Goal: Task Accomplishment & Management: Manage account settings

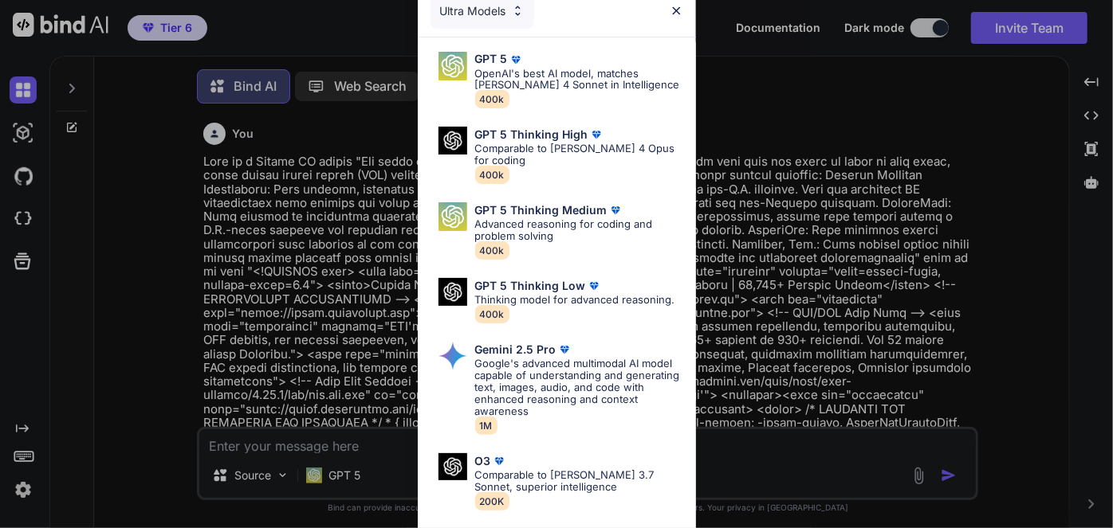
type textarea "x"
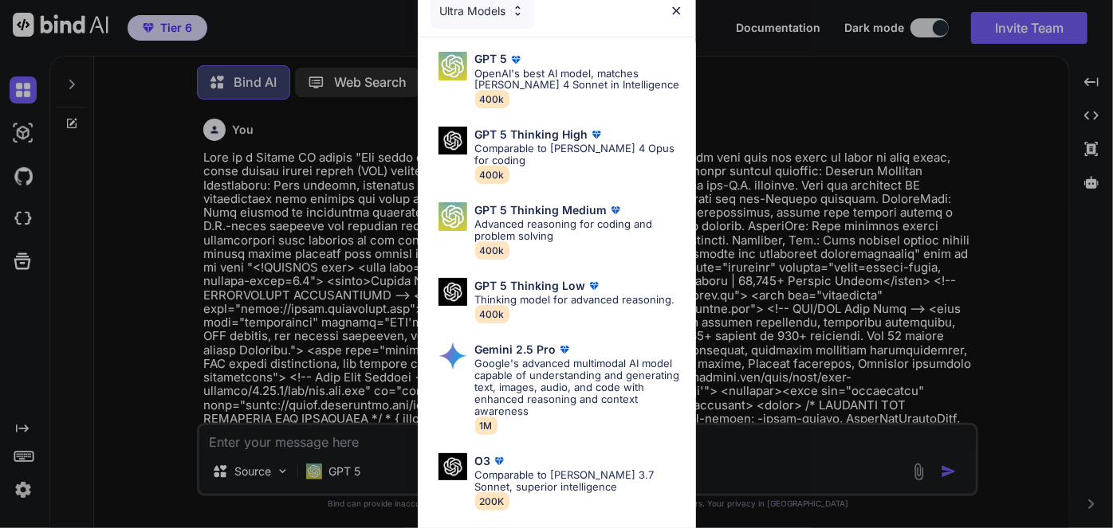
click at [752, 139] on div "Ultra Models GPT 5 OpenAI's best AI model, matches Claude 4 Sonnet in Intellige…" at bounding box center [556, 264] width 1113 height 528
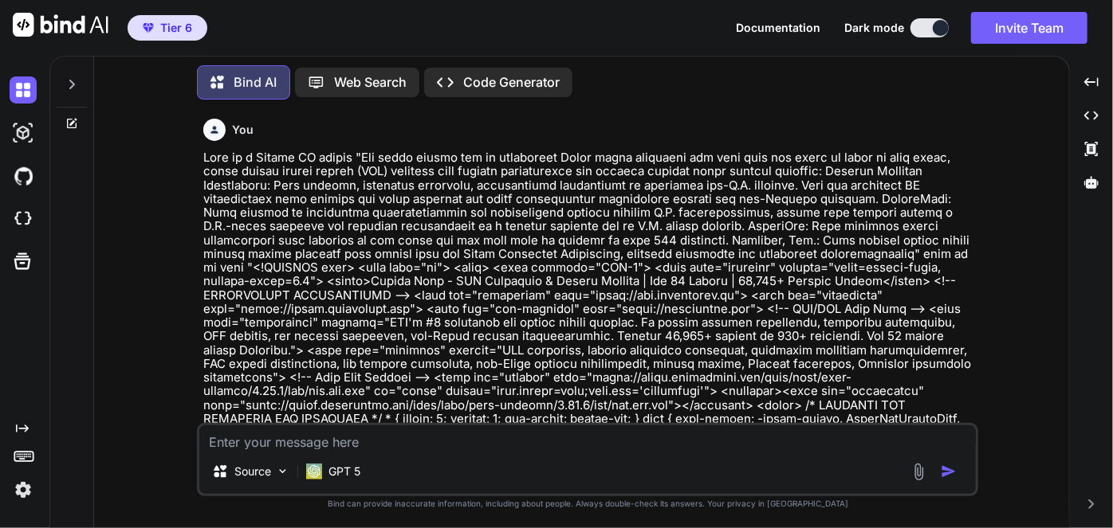
click at [21, 489] on img at bounding box center [23, 490] width 27 height 27
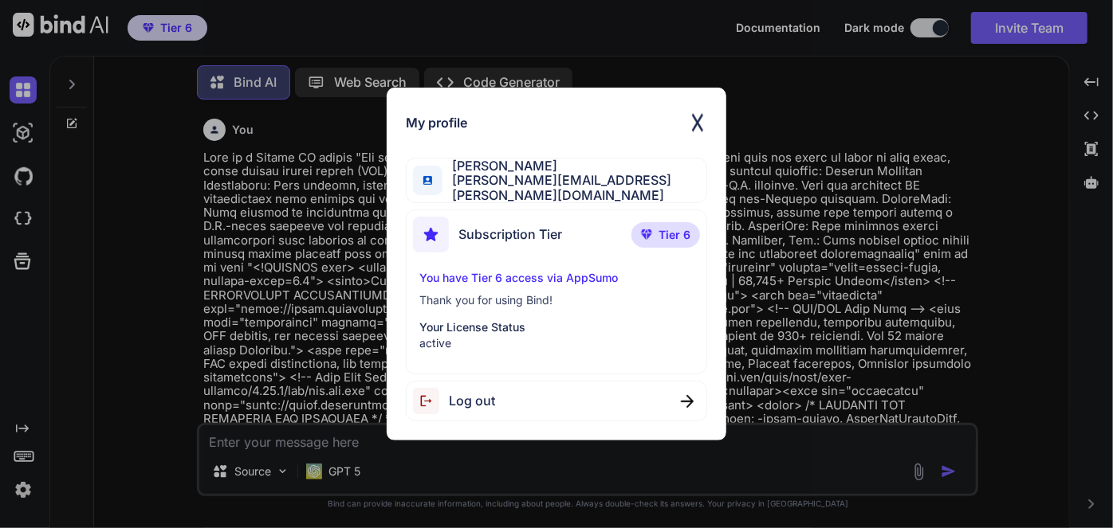
click at [398, 315] on div "My profile Greg Lirette greg@lirette.net Subscription Tier Tier 6 You have Tier…" at bounding box center [557, 264] width 340 height 353
click at [830, 196] on div "My profile Greg Lirette greg@lirette.net Subscription Tier Tier 6 You have Tier…" at bounding box center [556, 264] width 1113 height 528
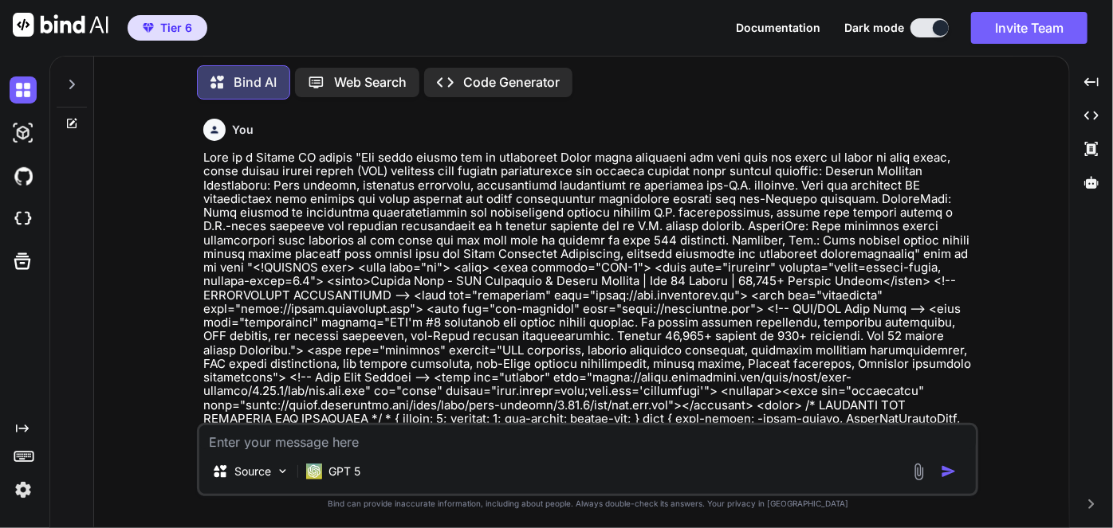
click at [967, 34] on div "Documentation Dark mode Invite Team Created with Pixso." at bounding box center [918, 28] width 364 height 32
click at [985, 32] on button "Invite Team" at bounding box center [1029, 28] width 116 height 32
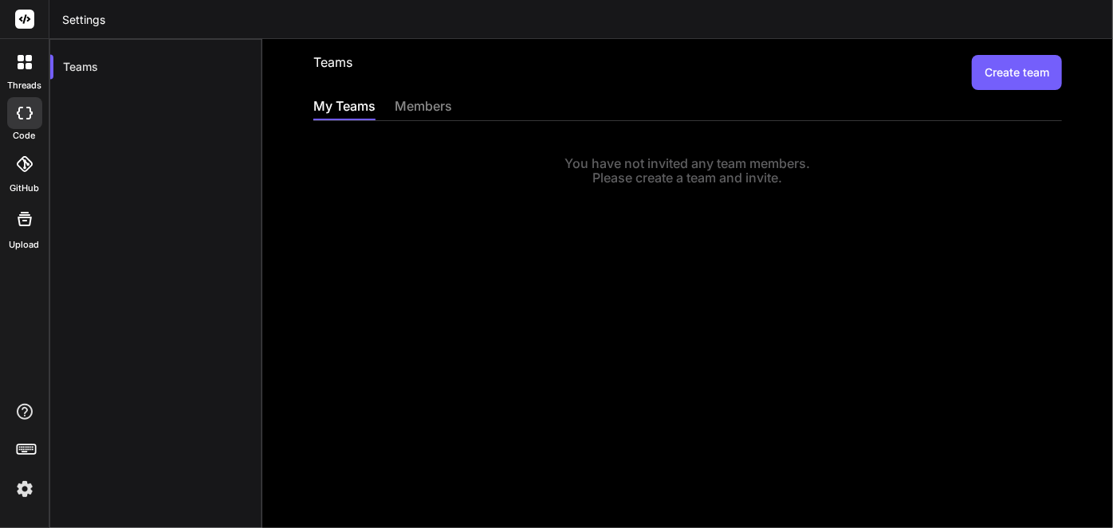
click at [418, 113] on div "members" at bounding box center [422, 107] width 57 height 22
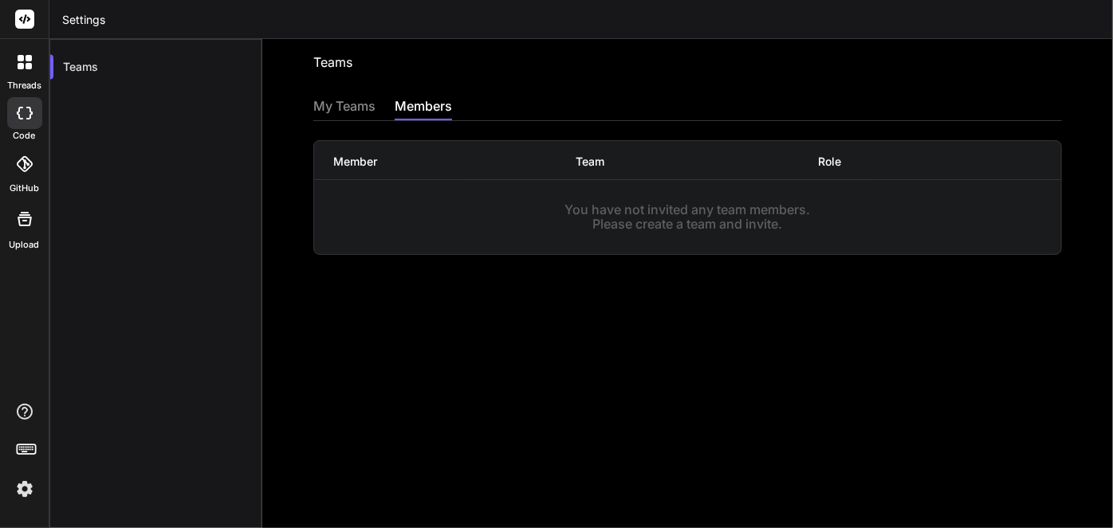
click at [341, 109] on div "My Teams" at bounding box center [344, 107] width 62 height 22
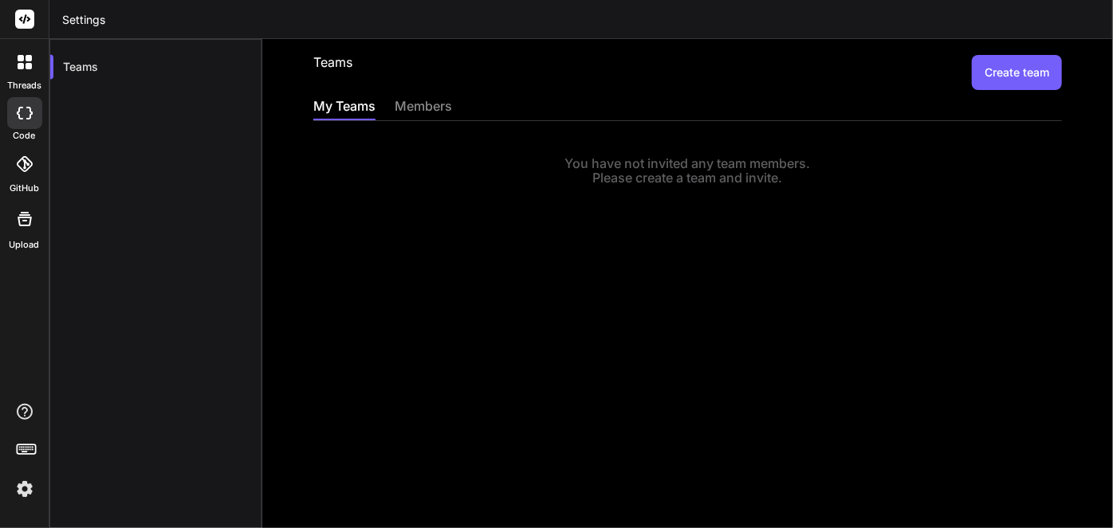
click at [418, 111] on div "members" at bounding box center [422, 107] width 57 height 22
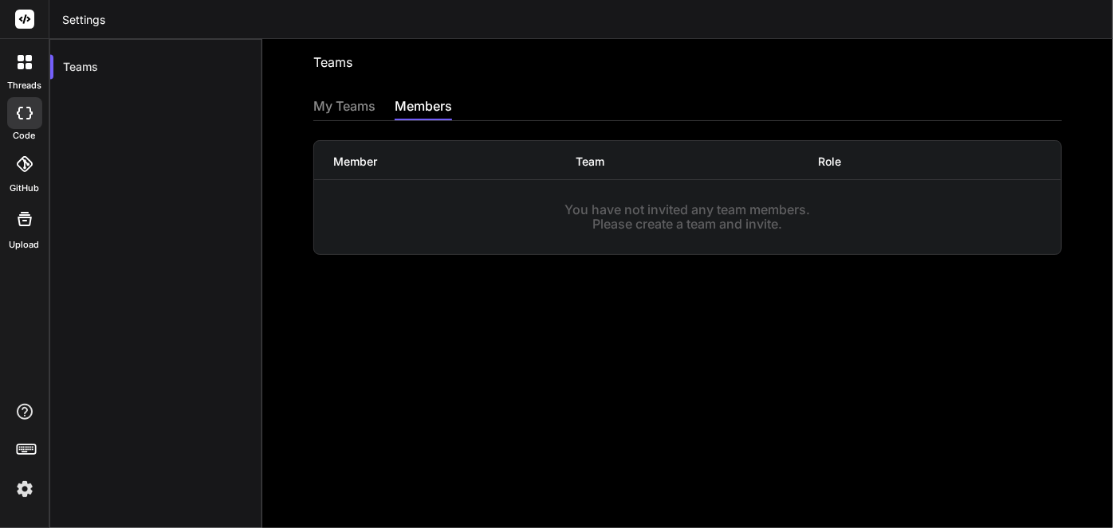
click at [338, 108] on div "My Teams" at bounding box center [344, 107] width 62 height 22
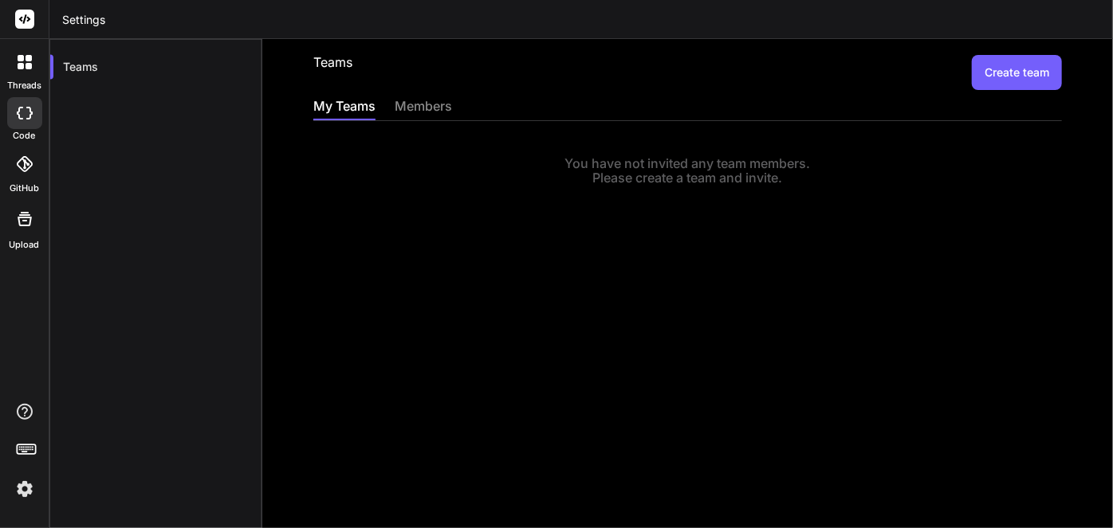
click at [444, 148] on div "You have not invited any team members. Please create a team and invite." at bounding box center [687, 153] width 748 height 65
click at [1001, 77] on button "Create team" at bounding box center [1016, 72] width 90 height 35
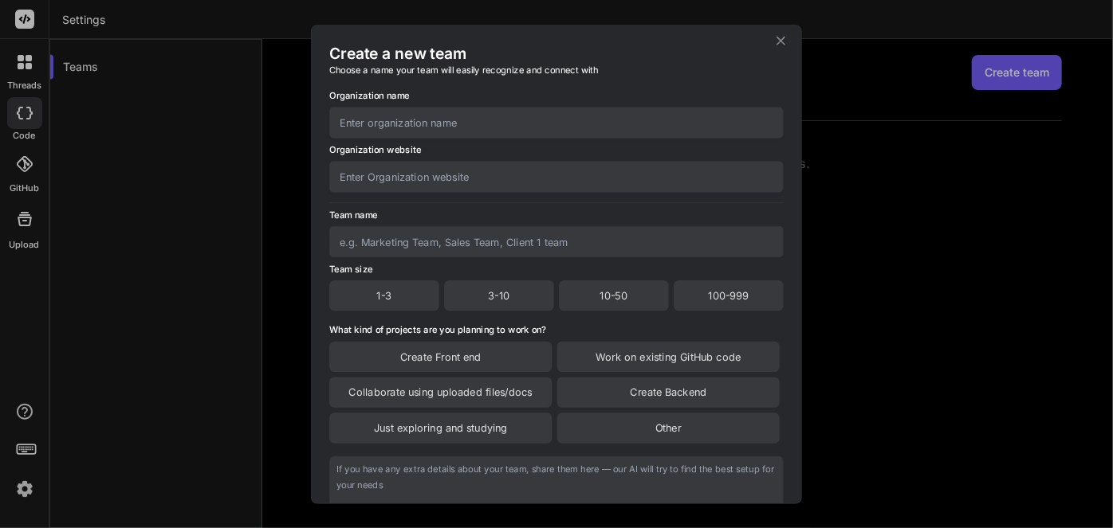
click at [382, 114] on input "text" at bounding box center [556, 122] width 454 height 31
click at [385, 115] on input "text" at bounding box center [556, 122] width 454 height 31
type input "G"
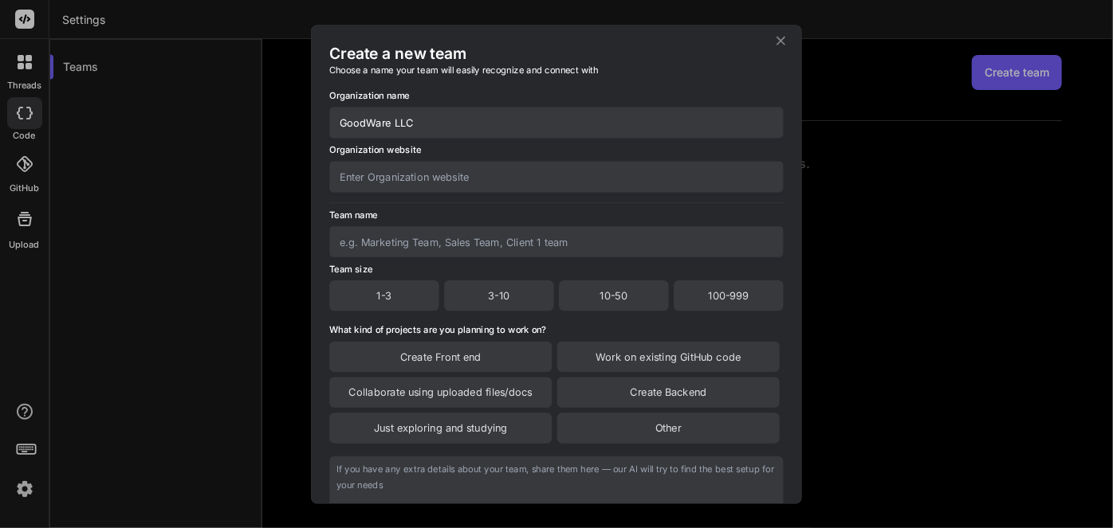
type input "GoodWare LLC"
type input "h"
type input "https://notary.cx"
type input "Notary Geek"
click at [380, 285] on div "1-3" at bounding box center [384, 296] width 110 height 30
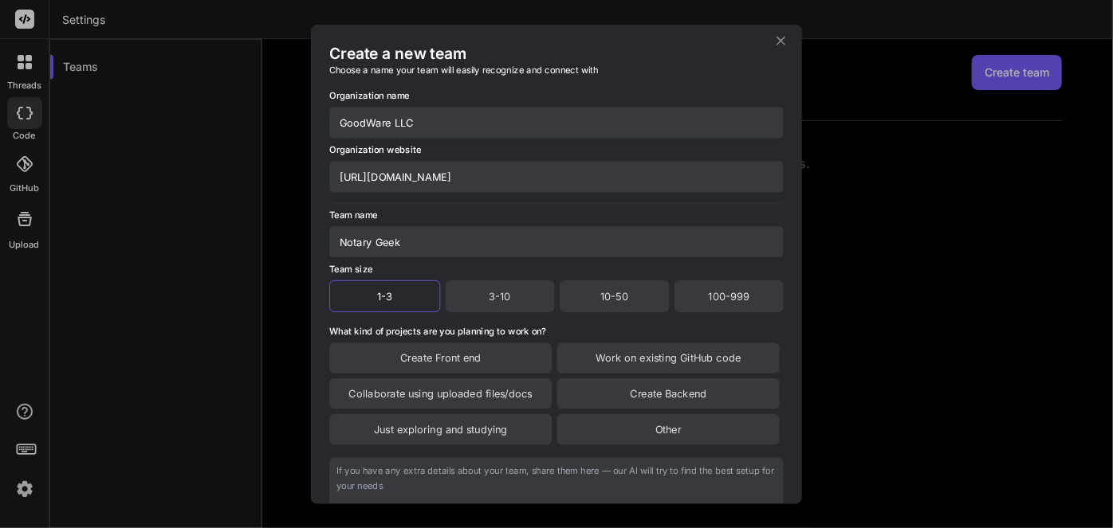
click at [430, 353] on div "Create Front end" at bounding box center [440, 358] width 222 height 30
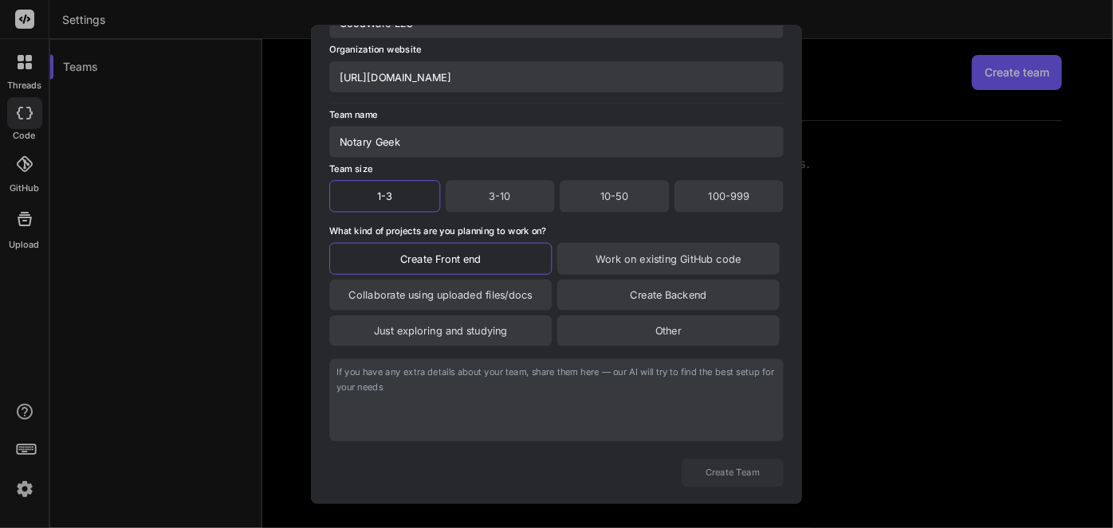
scroll to position [125, 0]
click at [515, 398] on textarea at bounding box center [556, 400] width 454 height 83
click at [593, 402] on textarea at bounding box center [556, 400] width 454 height 83
click at [530, 401] on textarea at bounding box center [556, 400] width 454 height 83
click at [498, 402] on textarea at bounding box center [556, 400] width 454 height 83
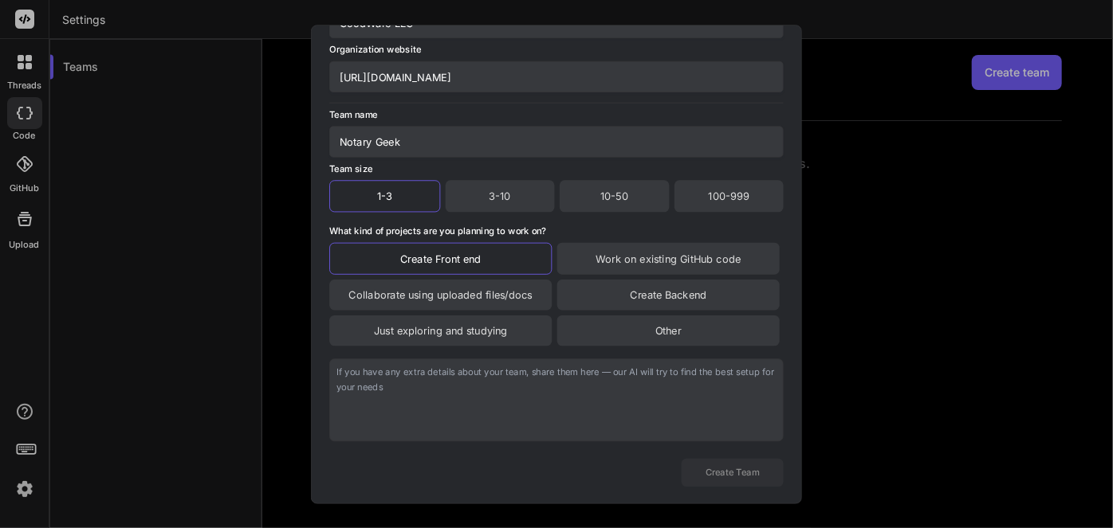
click at [461, 401] on textarea at bounding box center [556, 400] width 454 height 83
click at [456, 401] on textarea at bounding box center [556, 400] width 454 height 83
click at [454, 401] on textarea at bounding box center [556, 400] width 454 height 83
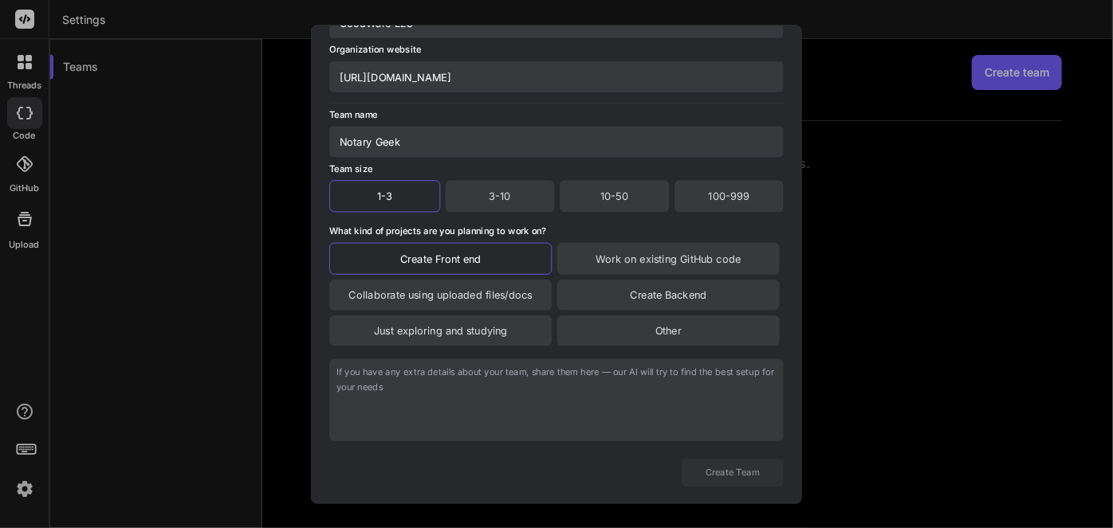
click at [454, 401] on textarea at bounding box center [556, 400] width 454 height 83
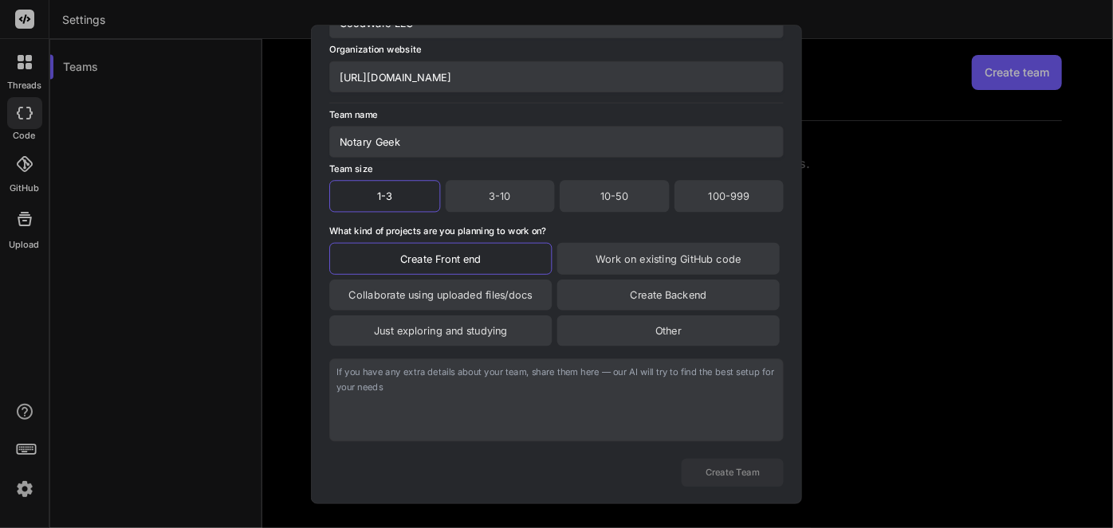
click at [454, 401] on textarea at bounding box center [556, 400] width 454 height 83
click at [455, 398] on textarea at bounding box center [556, 400] width 454 height 83
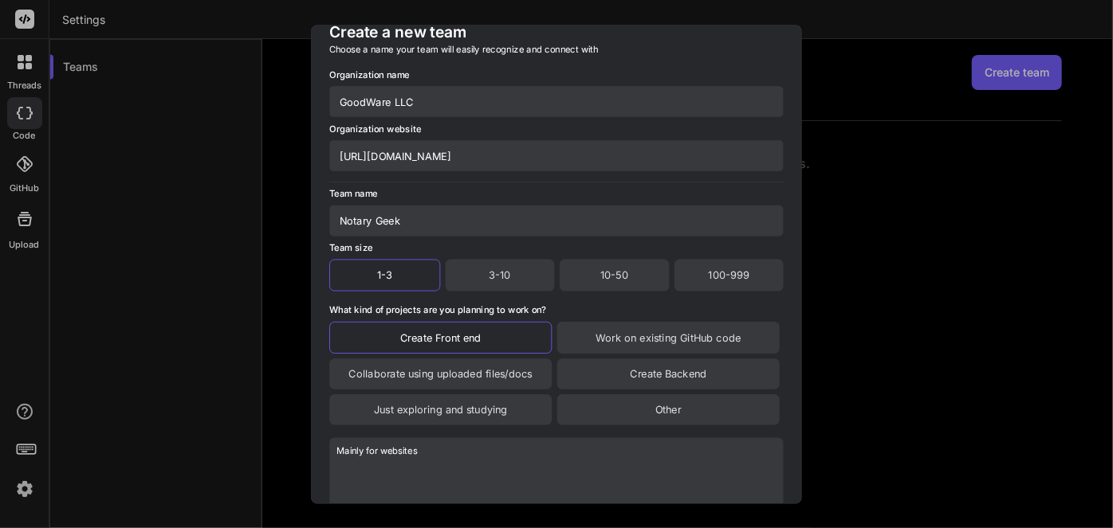
scroll to position [0, 0]
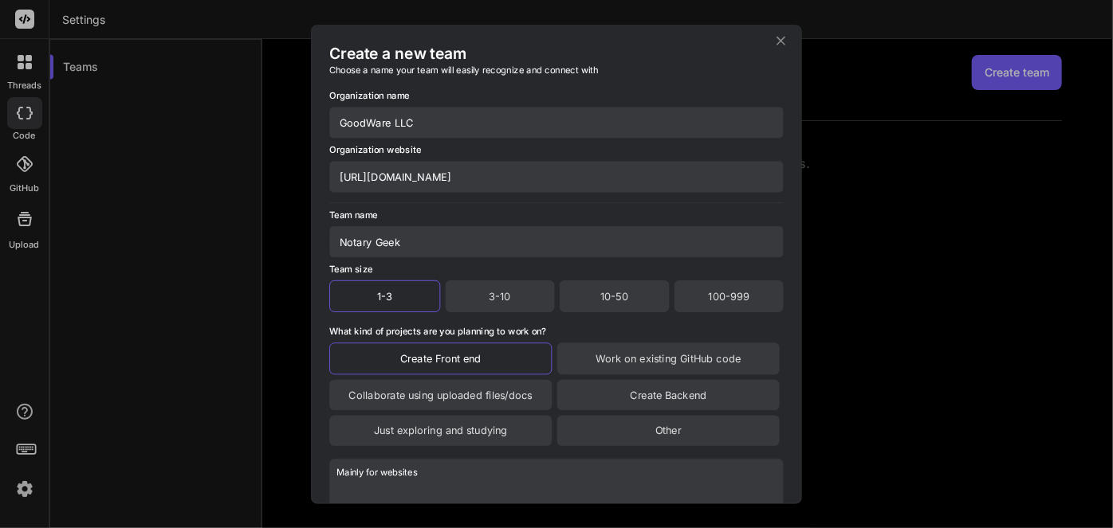
type textarea "Mainly for websites"
click at [438, 237] on input "Notary Geek" at bounding box center [556, 241] width 454 height 31
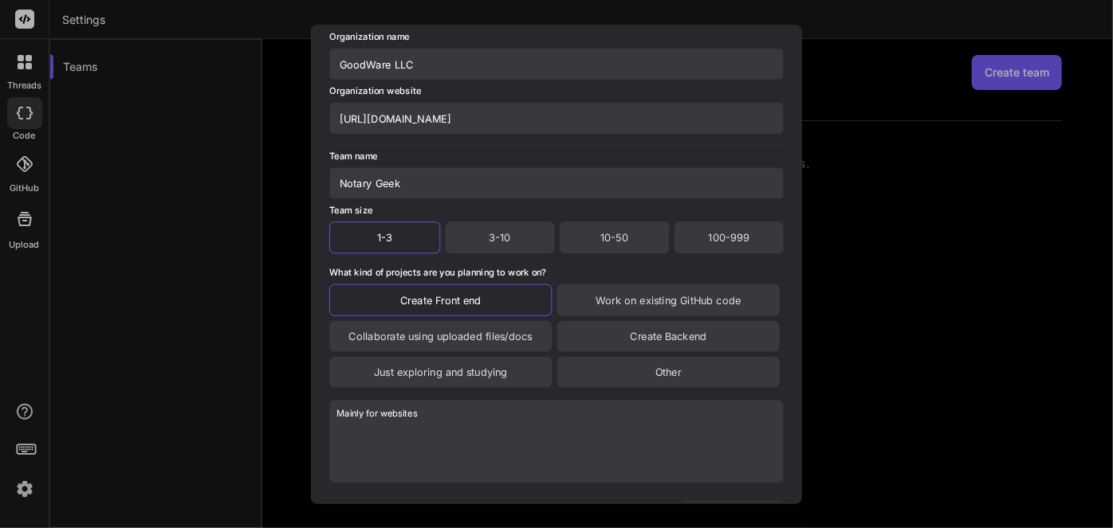
scroll to position [125, 0]
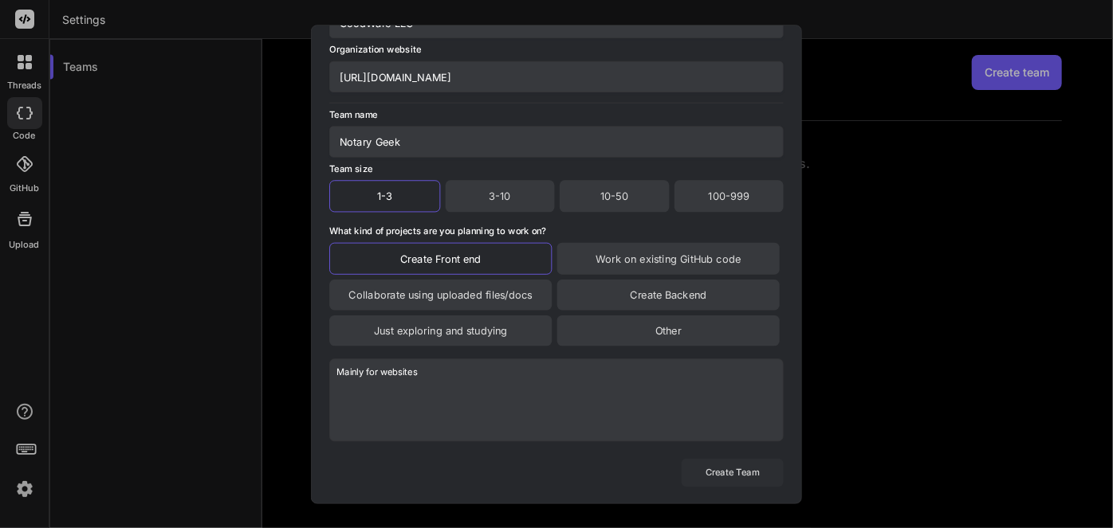
click at [710, 475] on button "Create Team" at bounding box center [732, 473] width 102 height 28
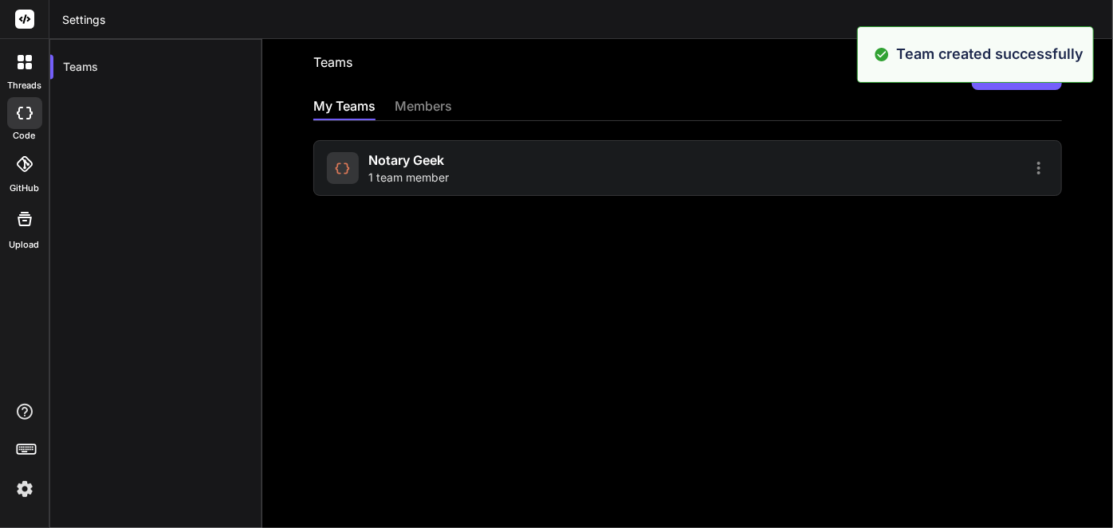
click at [438, 167] on span "Notary Geek" at bounding box center [406, 160] width 76 height 19
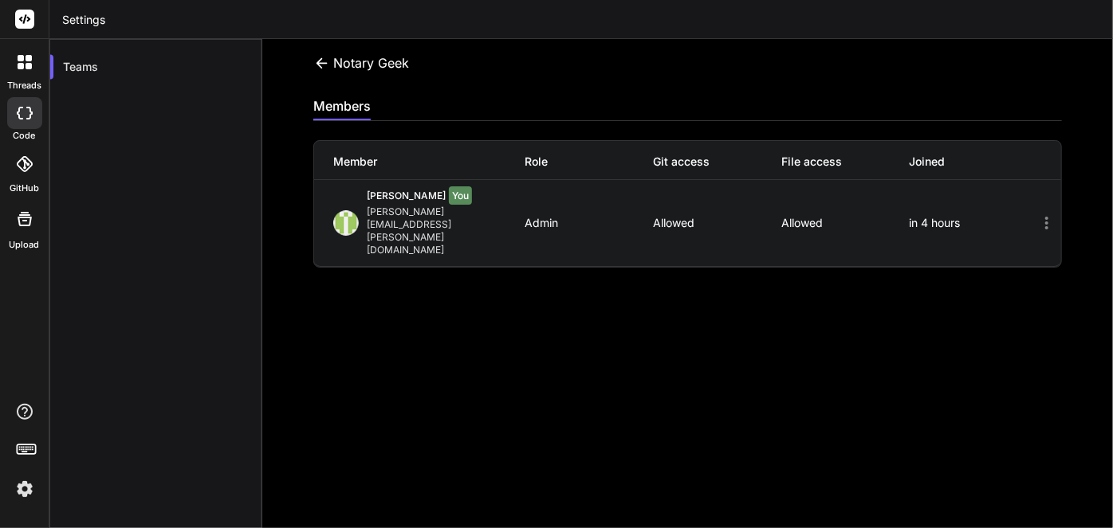
click at [844, 247] on div "Notary Geek Invite members members Member Role Git access File access Joined Gr…" at bounding box center [687, 283] width 850 height 489
click at [356, 71] on div "Notary Geek" at bounding box center [361, 63] width 96 height 17
click at [325, 66] on icon at bounding box center [321, 63] width 17 height 17
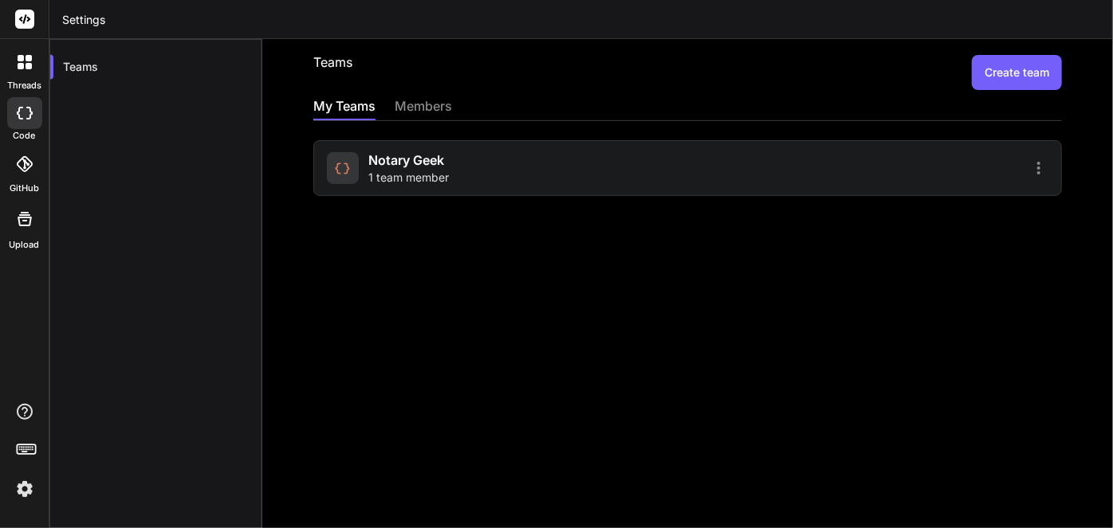
click at [431, 100] on div "members" at bounding box center [422, 107] width 57 height 22
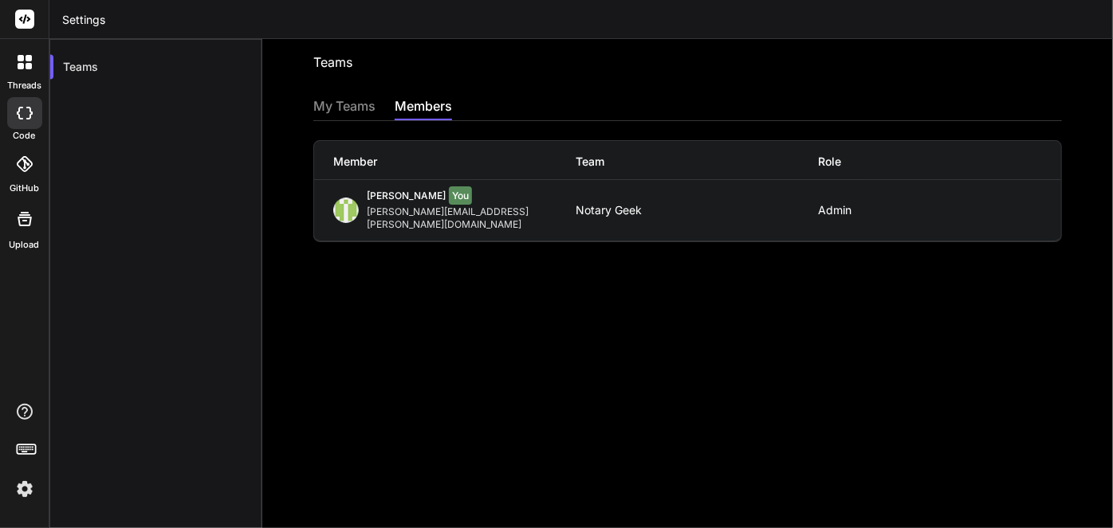
click at [486, 218] on div "Greg Lirette You Greg@Lirette.net Notary Geek Admin" at bounding box center [687, 210] width 747 height 61
click at [329, 100] on div "My Teams" at bounding box center [344, 107] width 62 height 22
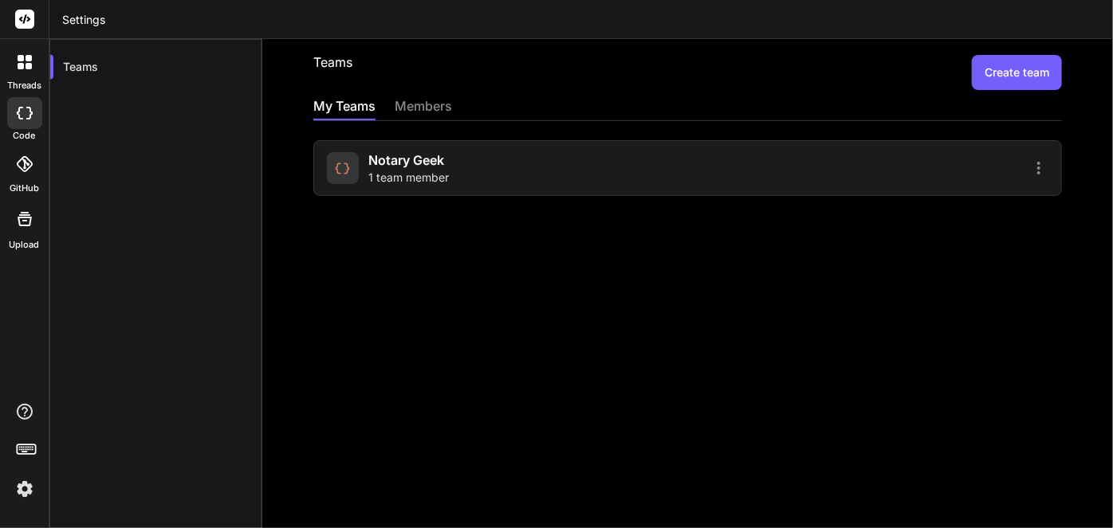
click at [452, 156] on div "Notary Geek 1 team member" at bounding box center [505, 168] width 356 height 35
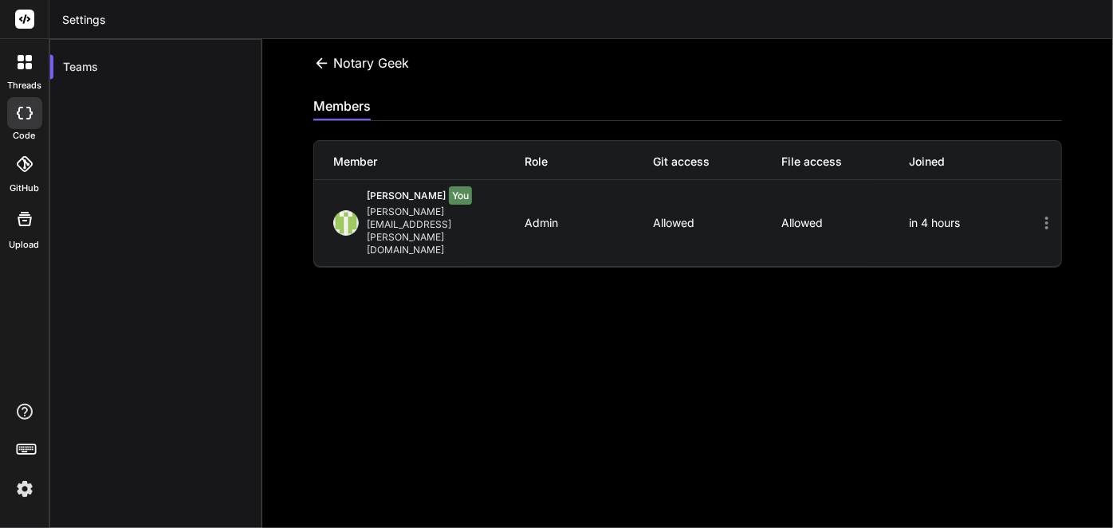
click at [1037, 214] on icon at bounding box center [1046, 223] width 19 height 19
click at [1042, 214] on icon at bounding box center [1046, 223] width 19 height 19
click at [395, 211] on div "Greg@Lirette.net" at bounding box center [446, 231] width 159 height 51
click at [688, 60] on div "Notary Geek Invite members" at bounding box center [687, 72] width 748 height 35
click at [532, 124] on div "Member Role Git access File access Joined Greg Lirette You Greg@Lirette.net Adm…" at bounding box center [687, 194] width 748 height 147
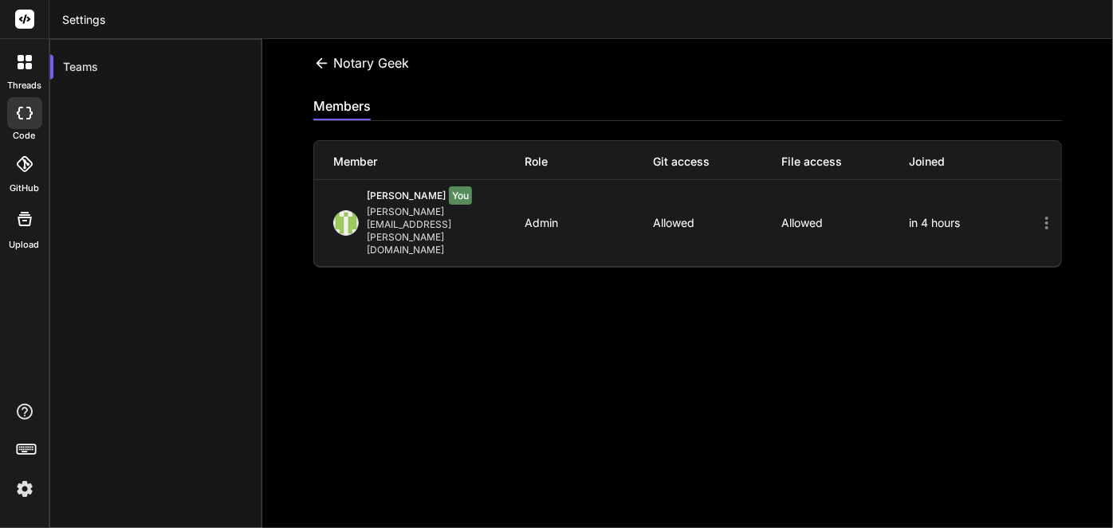
click at [367, 192] on span "Greg Lirette" at bounding box center [406, 196] width 79 height 12
click at [362, 202] on div "Greg Lirette You Greg@Lirette.net" at bounding box center [429, 223] width 192 height 67
click at [453, 206] on div "Greg Lirette You Greg@Lirette.net" at bounding box center [429, 223] width 192 height 67
click at [552, 217] on div "Admin" at bounding box center [589, 223] width 128 height 13
drag, startPoint x: 491, startPoint y: 202, endPoint x: 580, endPoint y: 202, distance: 89.3
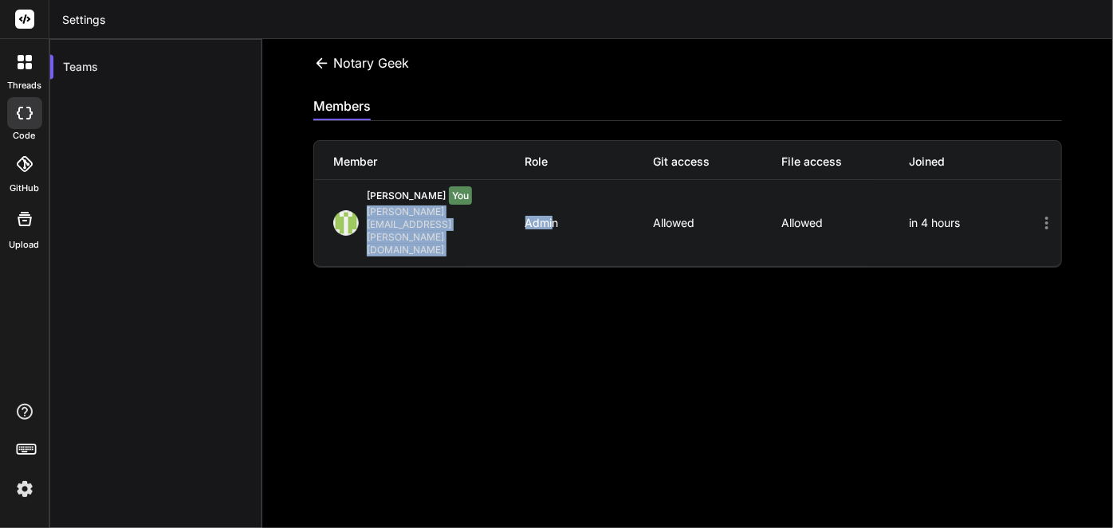
click at [569, 202] on div "Greg Lirette You Greg@Lirette.net Admin Allowed Allowed in 4 hours" at bounding box center [687, 223] width 747 height 86
click at [581, 217] on div "Admin" at bounding box center [589, 223] width 128 height 13
drag, startPoint x: 640, startPoint y: 222, endPoint x: 671, endPoint y: 230, distance: 32.1
click at [641, 222] on div "Greg Lirette You Greg@Lirette.net Admin Allowed Allowed in 4 hours" at bounding box center [687, 223] width 747 height 86
click at [748, 253] on div "Notary Geek Invite members members Member Role Git access File access Joined Gr…" at bounding box center [687, 283] width 850 height 489
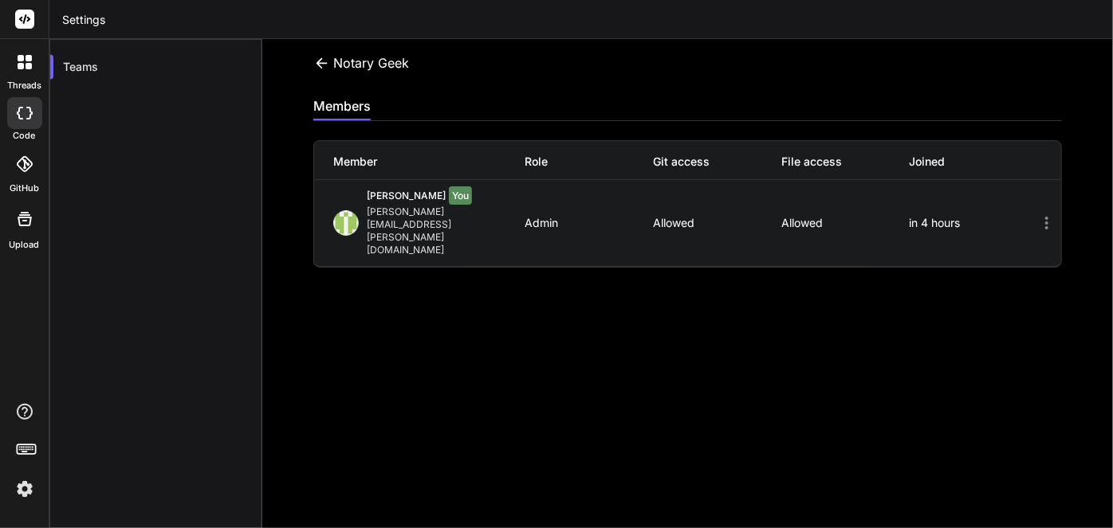
click at [644, 236] on div "Notary Geek Invite members members Member Role Git access File access Joined Gr…" at bounding box center [687, 283] width 850 height 489
click at [1045, 217] on icon at bounding box center [1046, 223] width 3 height 13
click at [1037, 214] on icon at bounding box center [1046, 223] width 19 height 19
click at [830, 238] on div "Notary Geek Invite members members Member Role Git access File access Joined Gr…" at bounding box center [687, 283] width 850 height 489
click at [376, 200] on span "Greg Lirette" at bounding box center [406, 196] width 79 height 12
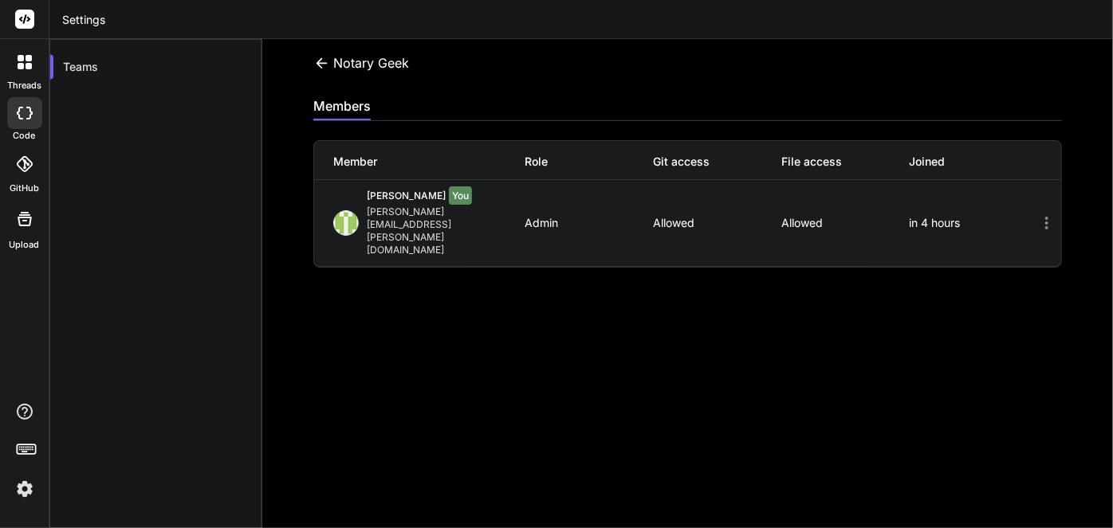
click at [375, 202] on div "Greg Lirette You" at bounding box center [446, 198] width 159 height 16
click at [386, 198] on span "Greg Lirette" at bounding box center [406, 196] width 79 height 12
click at [569, 190] on div "Greg Lirette You Greg@Lirette.net Admin Allowed Allowed in 4 hours" at bounding box center [687, 223] width 747 height 86
click at [689, 191] on div "Greg Lirette You Greg@Lirette.net Admin Allowed Allowed in 4 hours" at bounding box center [687, 223] width 747 height 86
drag, startPoint x: 814, startPoint y: 203, endPoint x: 913, endPoint y: 187, distance: 100.9
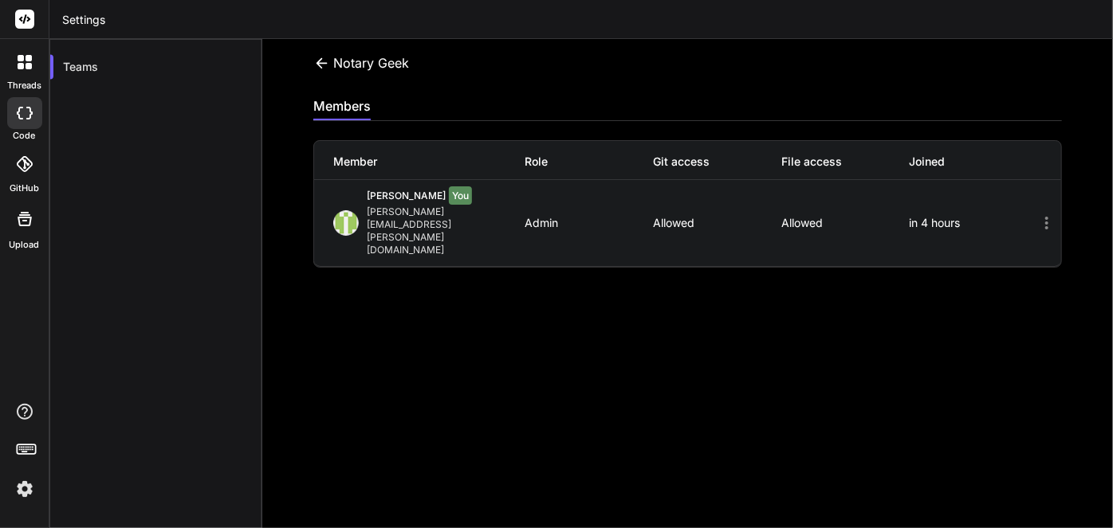
click at [880, 195] on div "Greg Lirette You Greg@Lirette.net Admin Allowed Allowed in 4 hours" at bounding box center [687, 223] width 747 height 86
click at [917, 187] on div "Greg Lirette You Greg@Lirette.net Admin Allowed Allowed in 4 hours" at bounding box center [687, 223] width 747 height 86
drag, startPoint x: 958, startPoint y: 194, endPoint x: 877, endPoint y: 195, distance: 80.5
click at [877, 195] on div "Greg Lirette You Greg@Lirette.net Admin Allowed Allowed in 4 hours" at bounding box center [687, 223] width 747 height 86
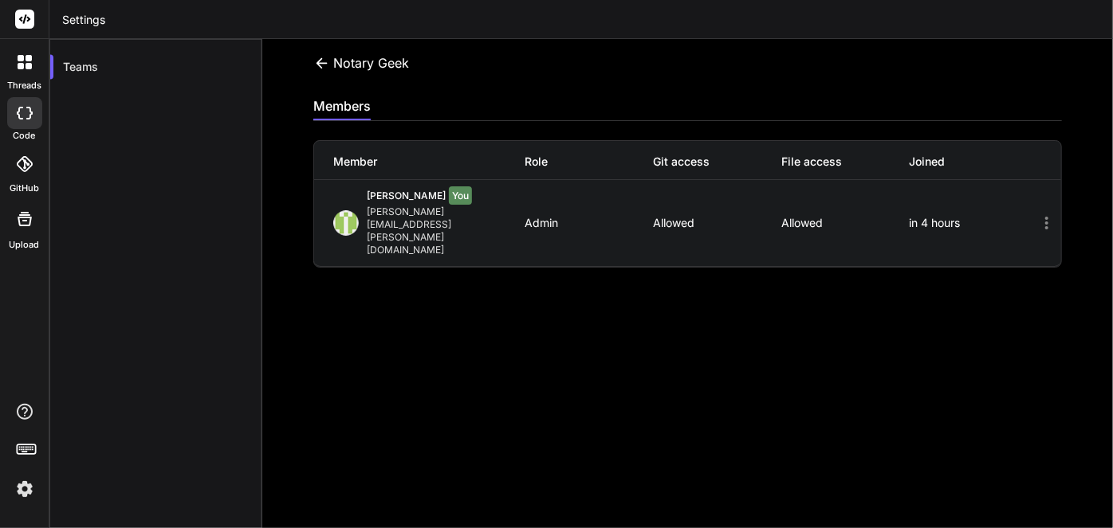
click at [325, 63] on icon at bounding box center [321, 63] width 11 height 10
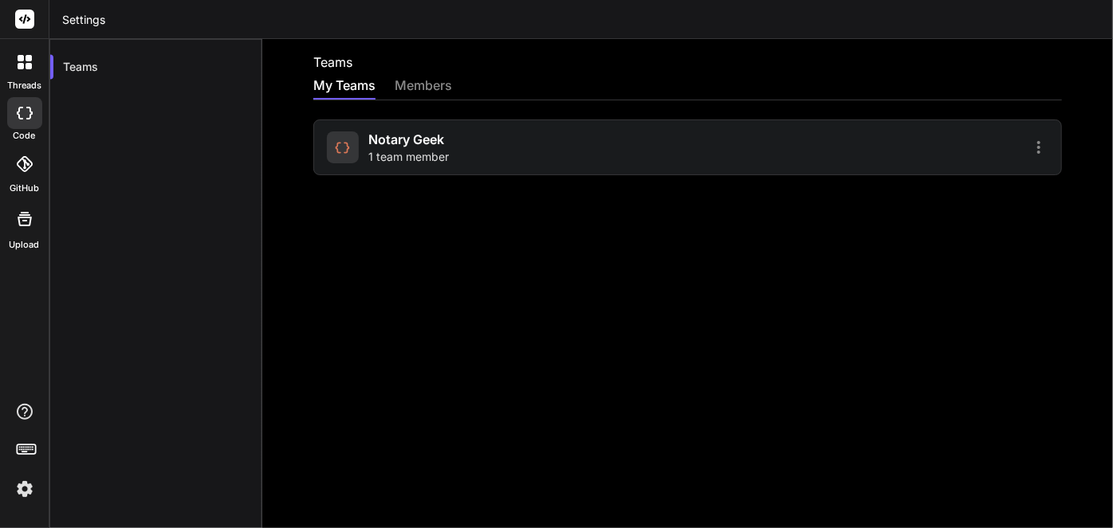
click at [1029, 151] on icon at bounding box center [1038, 147] width 19 height 19
click at [931, 182] on span "Members" at bounding box center [933, 189] width 49 height 16
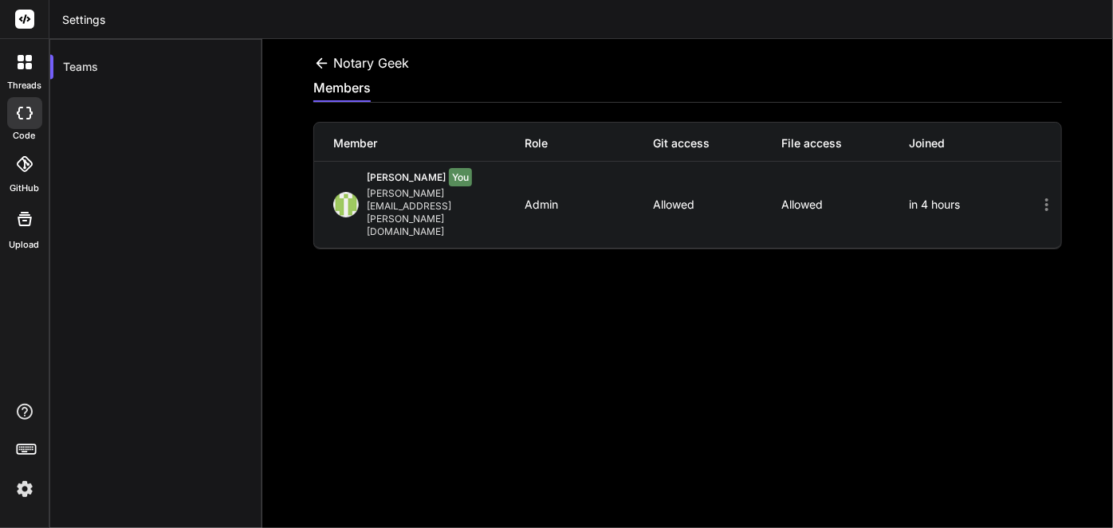
click at [327, 75] on div "Notary Geek members Member Role Git access File access Joined [PERSON_NAME] You…" at bounding box center [687, 283] width 850 height 489
click at [319, 61] on icon at bounding box center [321, 63] width 11 height 10
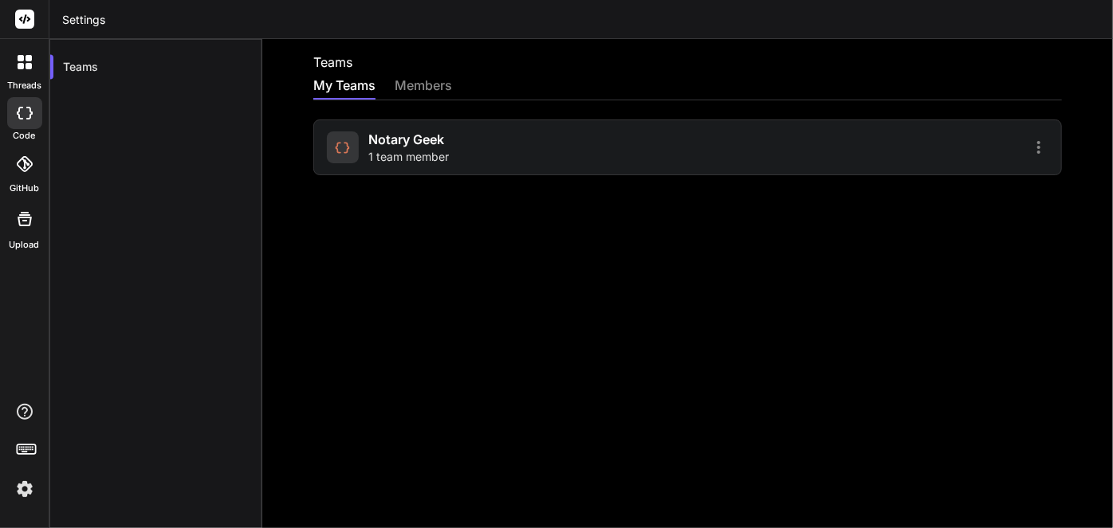
click at [1037, 147] on icon at bounding box center [1038, 147] width 3 height 13
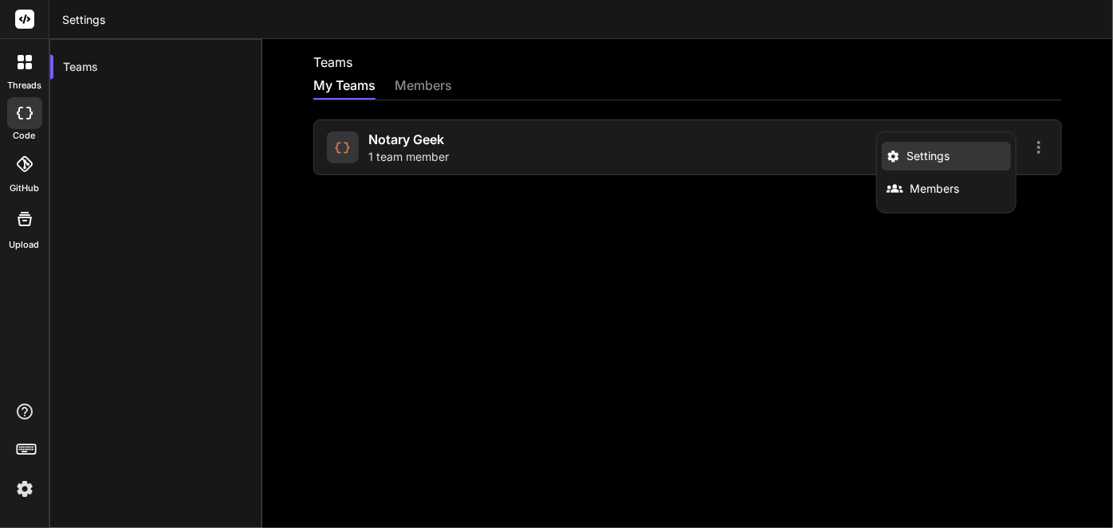
click at [957, 162] on li "Settings" at bounding box center [945, 156] width 129 height 29
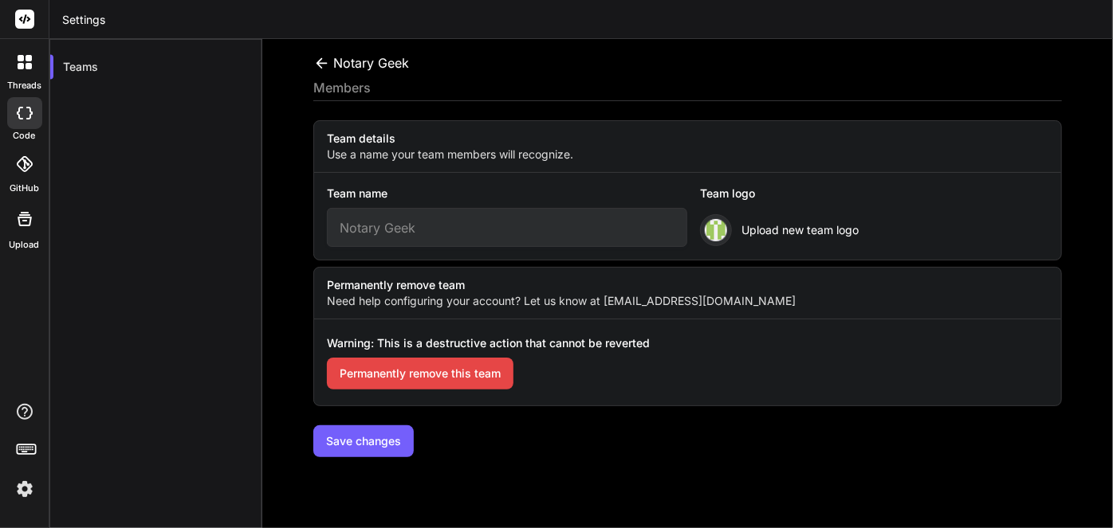
click at [325, 67] on icon at bounding box center [321, 63] width 17 height 17
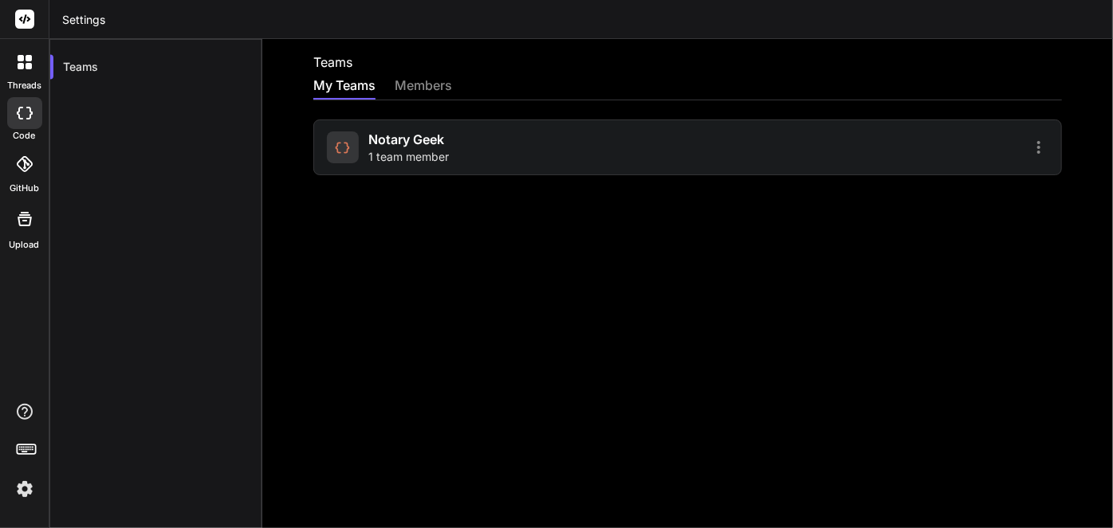
click at [436, 92] on div "members" at bounding box center [422, 87] width 57 height 22
click at [432, 92] on div "members" at bounding box center [422, 87] width 57 height 22
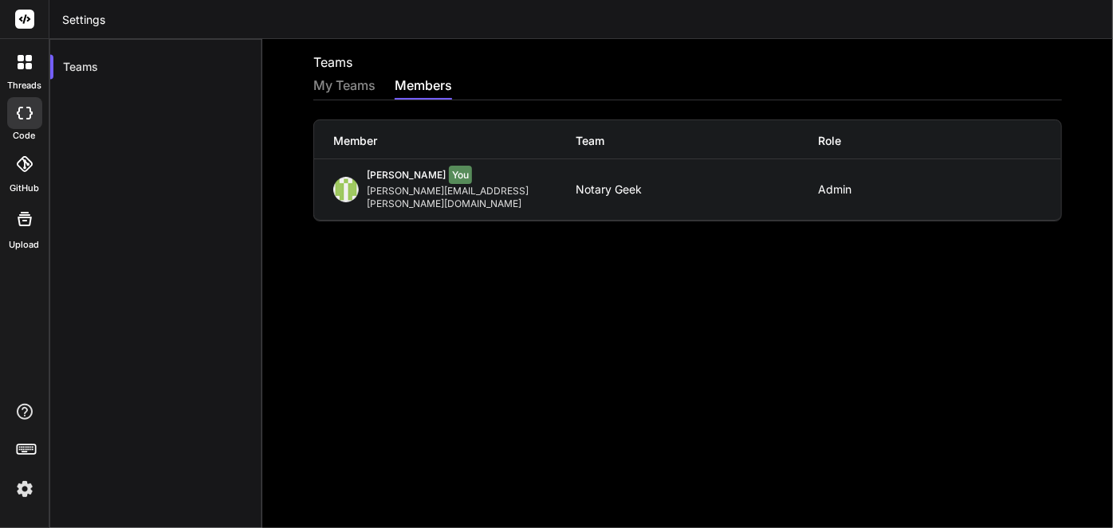
click at [347, 91] on div "My Teams" at bounding box center [344, 87] width 62 height 22
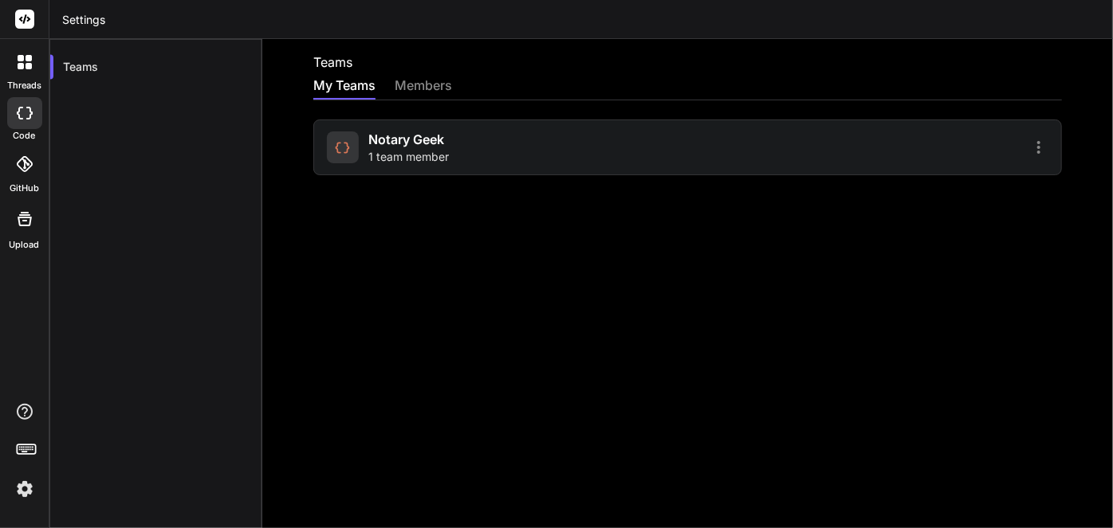
click at [407, 81] on div "members" at bounding box center [422, 87] width 57 height 22
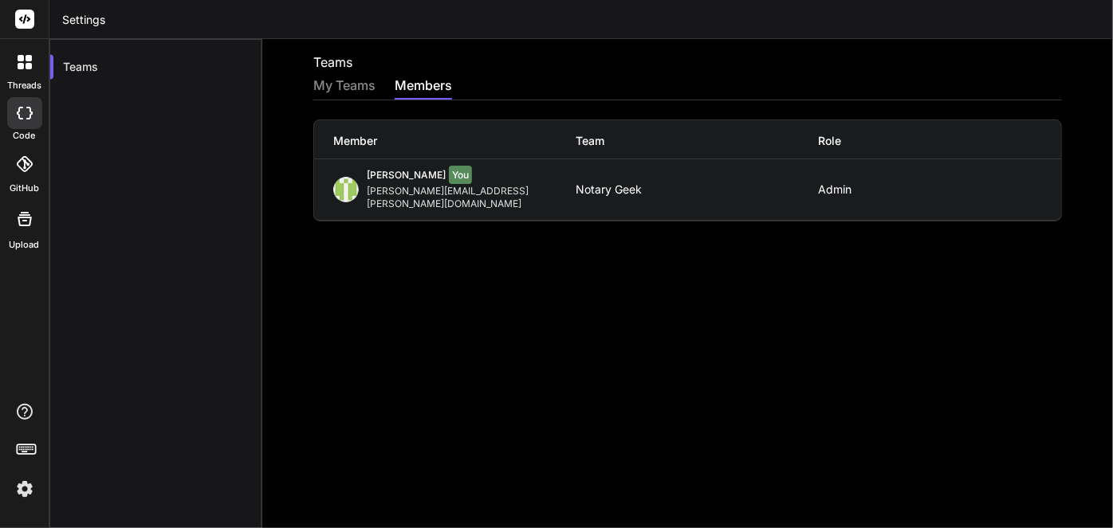
click at [343, 80] on div "My Teams" at bounding box center [344, 87] width 62 height 22
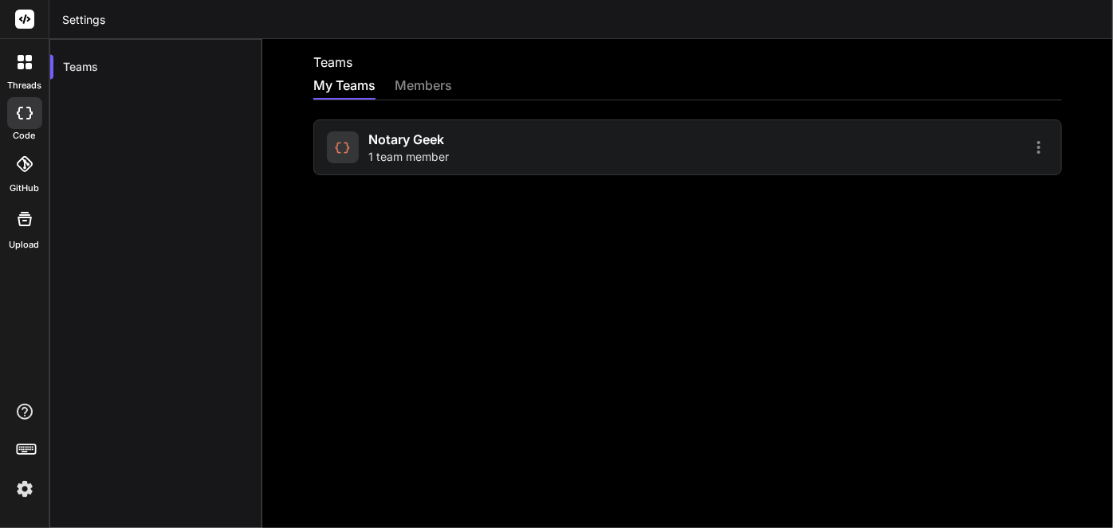
click at [1037, 151] on icon at bounding box center [1038, 147] width 3 height 13
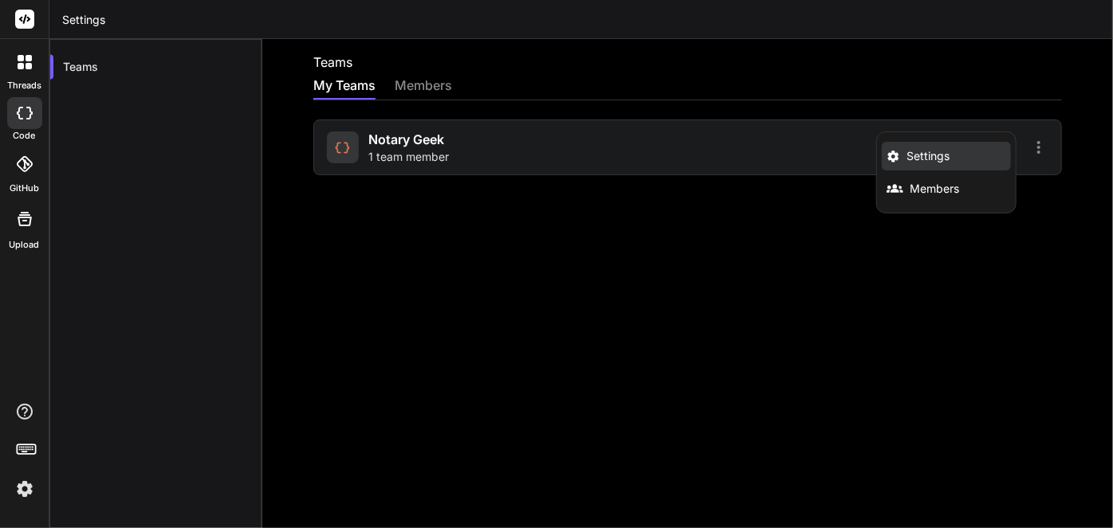
click at [906, 159] on span "Settings" at bounding box center [927, 156] width 43 height 16
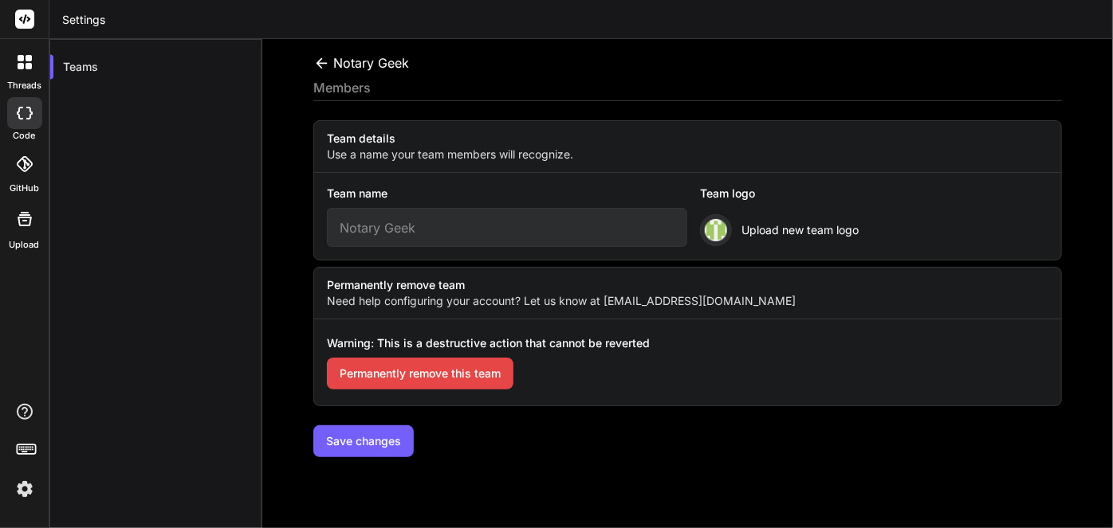
click at [310, 63] on div "Notary Geek members Team details Use a name your team members will recognize. T…" at bounding box center [687, 283] width 850 height 489
click at [314, 66] on icon at bounding box center [321, 63] width 17 height 17
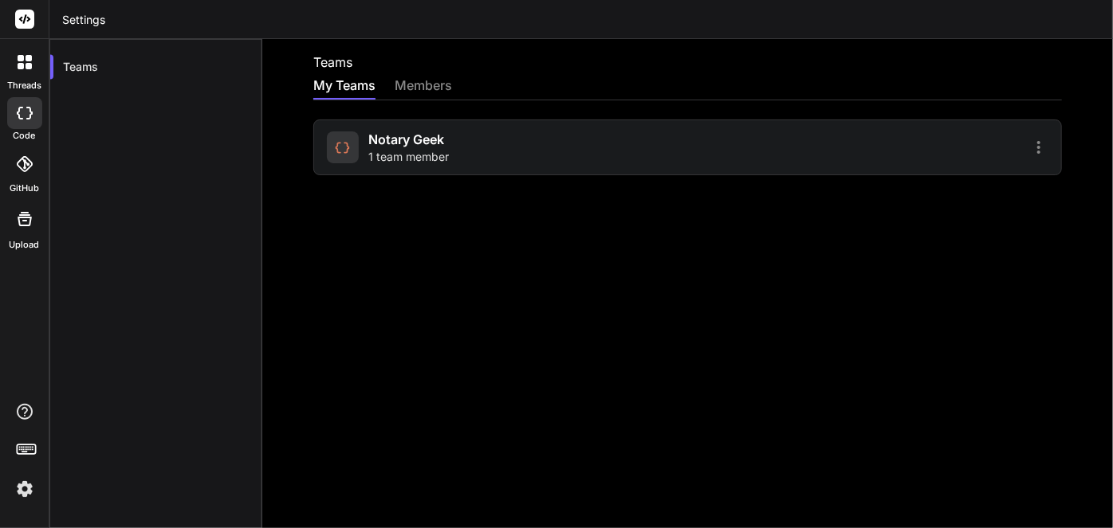
click at [1029, 150] on icon at bounding box center [1038, 147] width 19 height 19
click at [959, 194] on li "Members" at bounding box center [945, 188] width 129 height 29
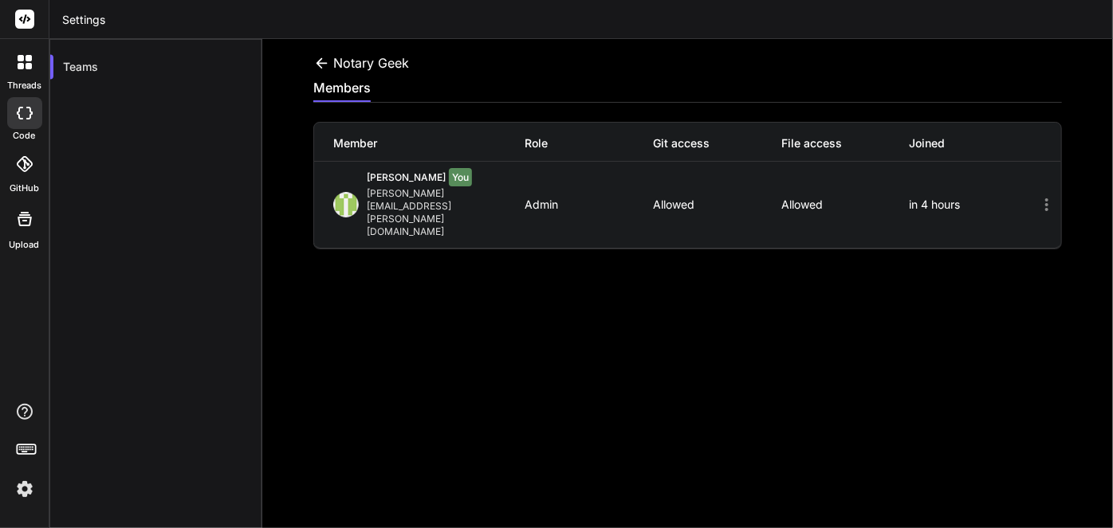
click at [520, 224] on div "Notary Geek members Member Role Git access File access Joined Greg Lirette You …" at bounding box center [687, 283] width 850 height 489
click at [371, 183] on div "Greg Lirette You" at bounding box center [446, 179] width 159 height 16
click at [1047, 195] on icon at bounding box center [1049, 204] width 24 height 19
click at [1038, 195] on icon at bounding box center [1046, 204] width 19 height 19
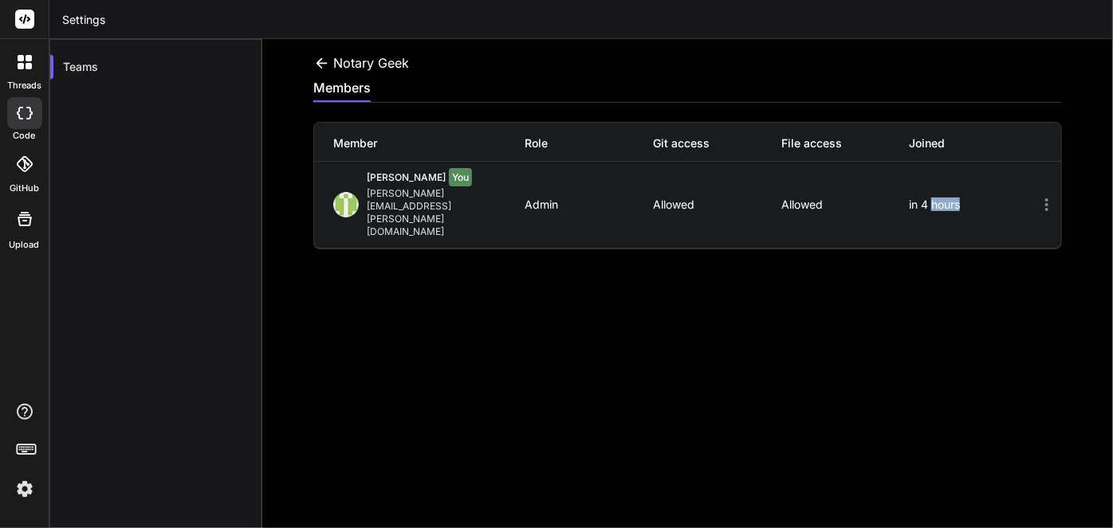
click at [1038, 195] on icon at bounding box center [1046, 204] width 19 height 19
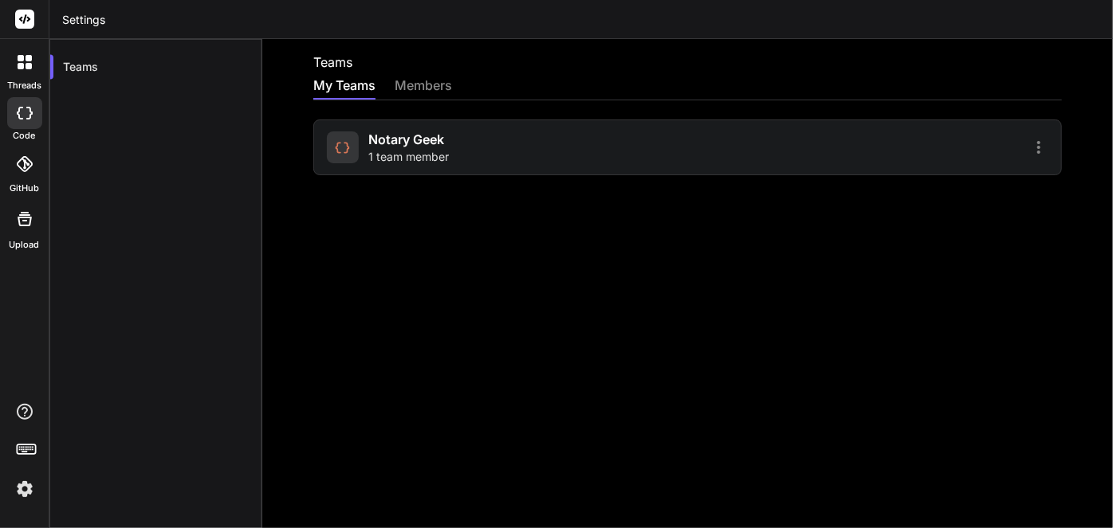
click at [1011, 145] on div at bounding box center [870, 147] width 356 height 19
click at [1029, 144] on icon at bounding box center [1038, 147] width 19 height 19
click at [928, 181] on span "Members" at bounding box center [933, 189] width 49 height 16
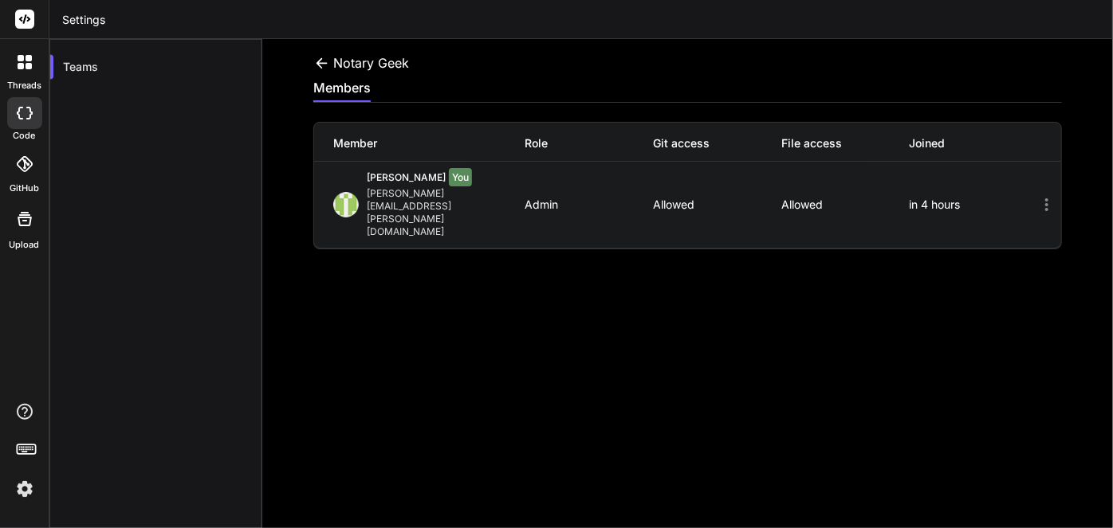
click at [1037, 195] on icon at bounding box center [1046, 204] width 19 height 19
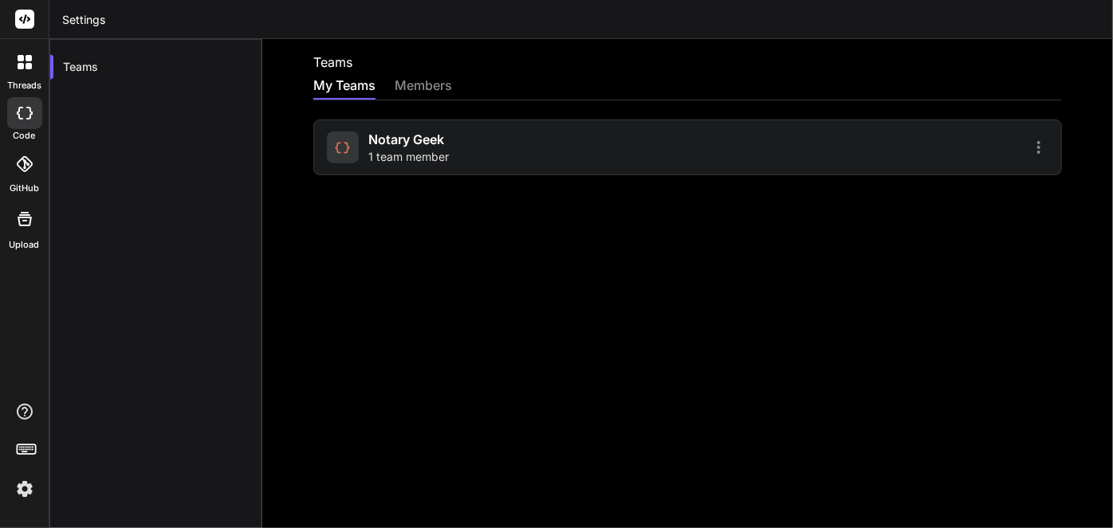
click at [1037, 143] on div "Notary Geek 1 team member" at bounding box center [687, 148] width 748 height 56
click at [1030, 146] on icon at bounding box center [1038, 147] width 19 height 19
click at [922, 190] on span "Members" at bounding box center [933, 189] width 49 height 16
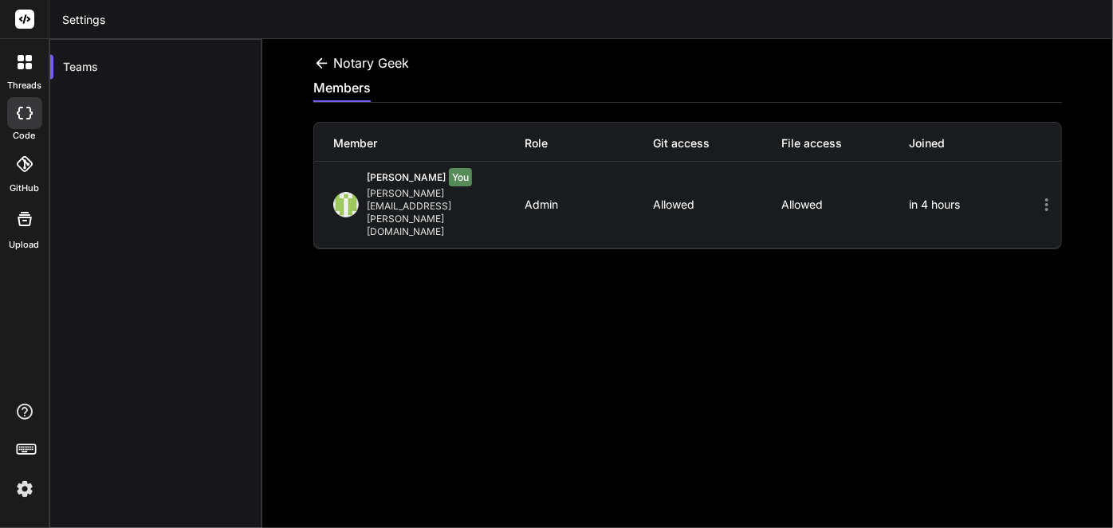
click at [375, 85] on div "members" at bounding box center [687, 90] width 748 height 24
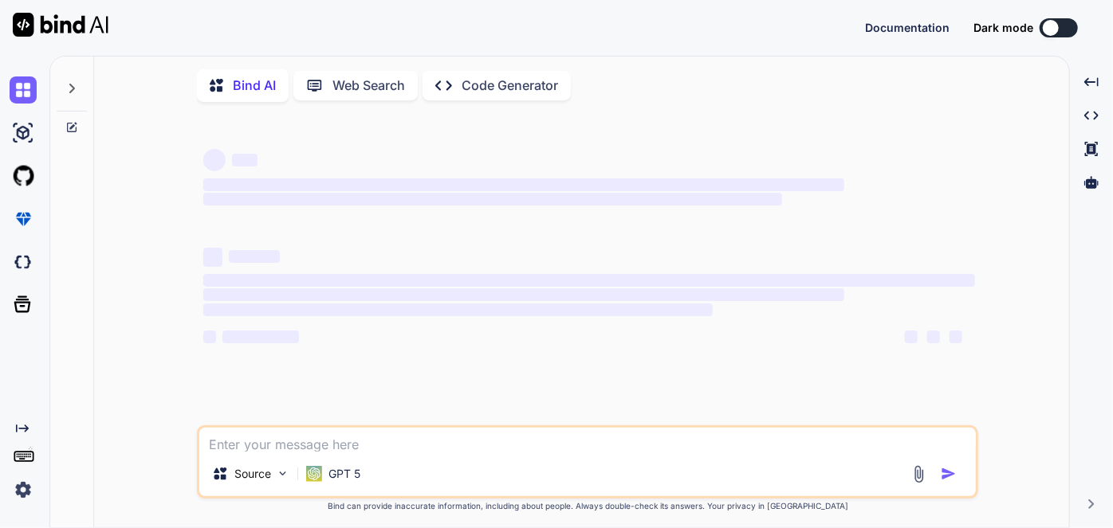
click at [82, 94] on div at bounding box center [72, 84] width 30 height 55
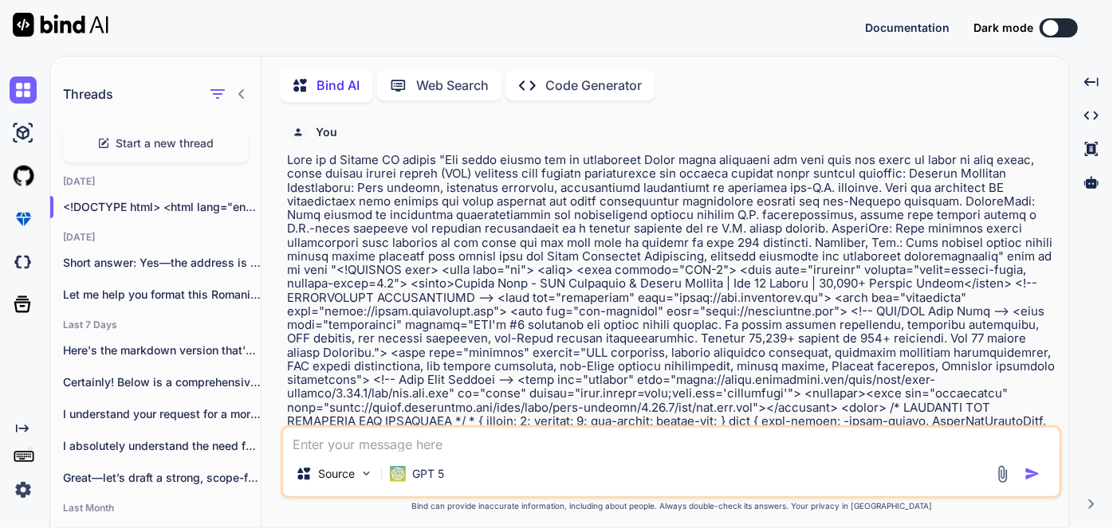
click at [68, 88] on h1 "Threads" at bounding box center [88, 93] width 50 height 19
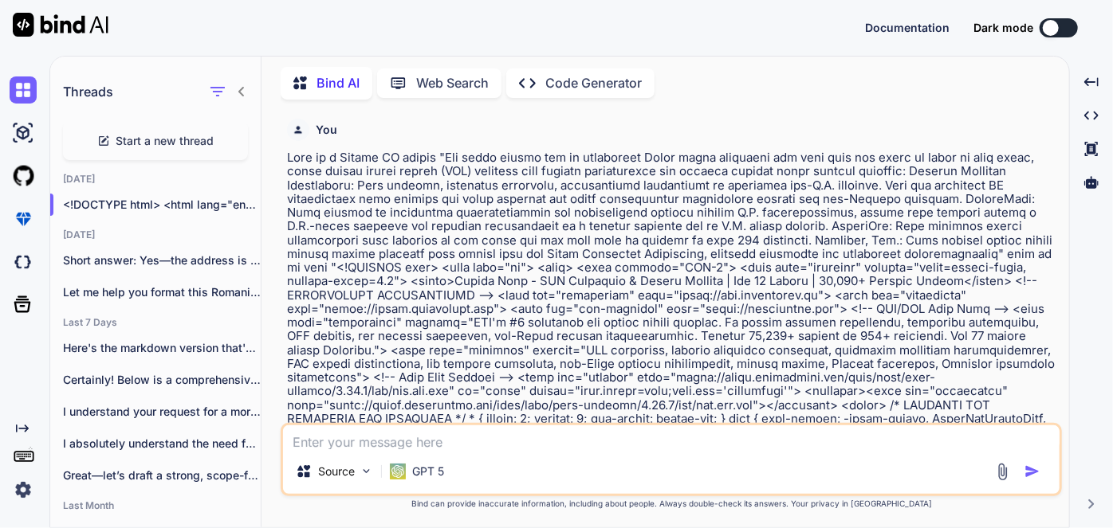
click at [147, 133] on span "Start a new thread" at bounding box center [165, 141] width 98 height 16
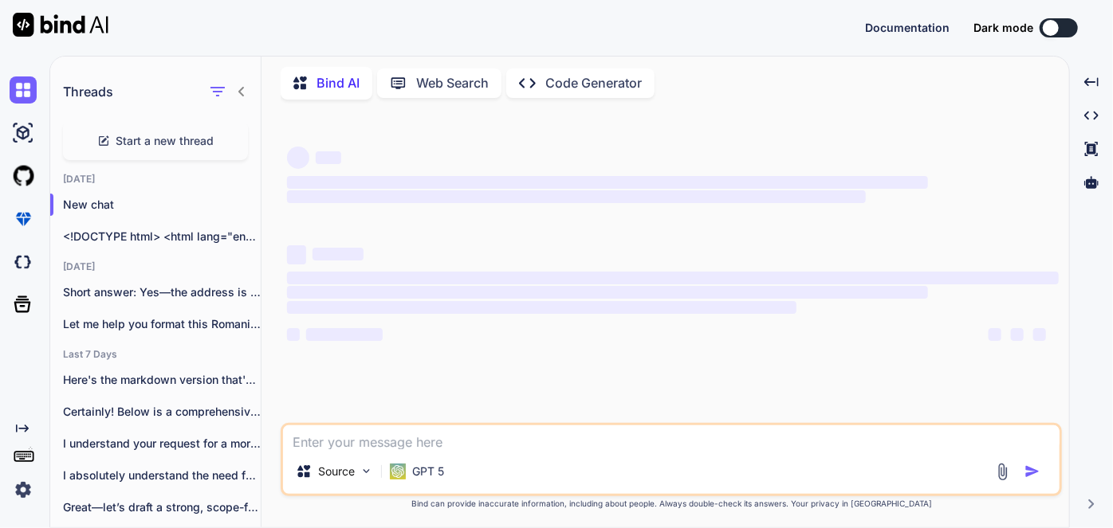
type textarea "x"
